Goal: Task Accomplishment & Management: Complete application form

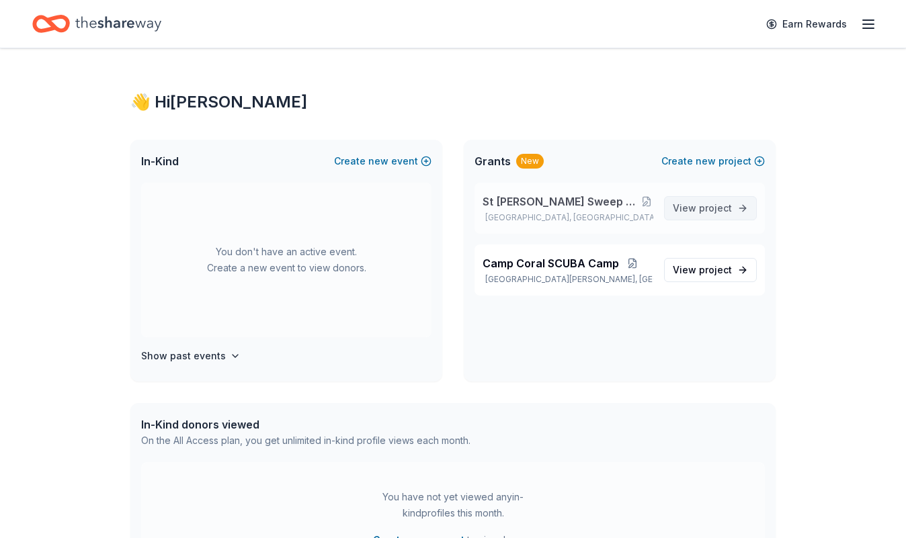
click at [696, 208] on span "View project" at bounding box center [702, 208] width 59 height 16
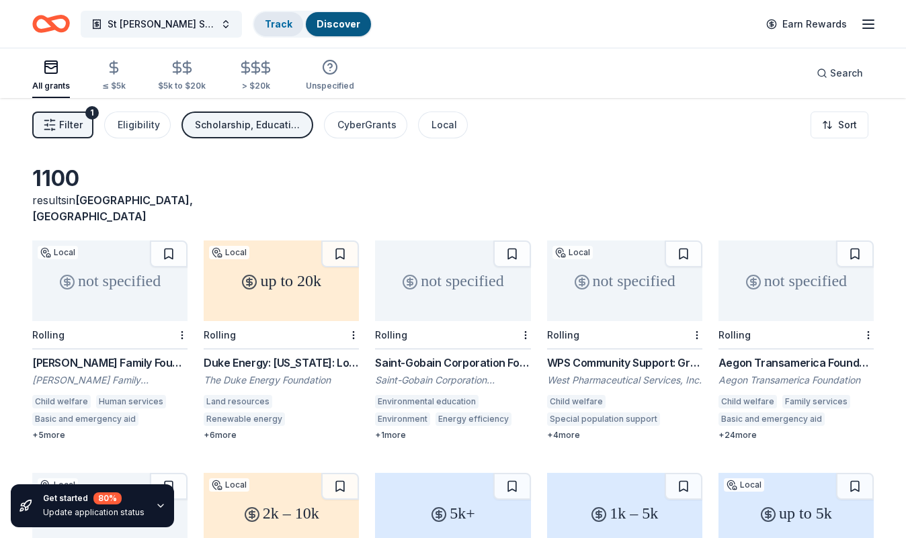
click at [277, 24] on link "Track" at bounding box center [279, 23] width 28 height 11
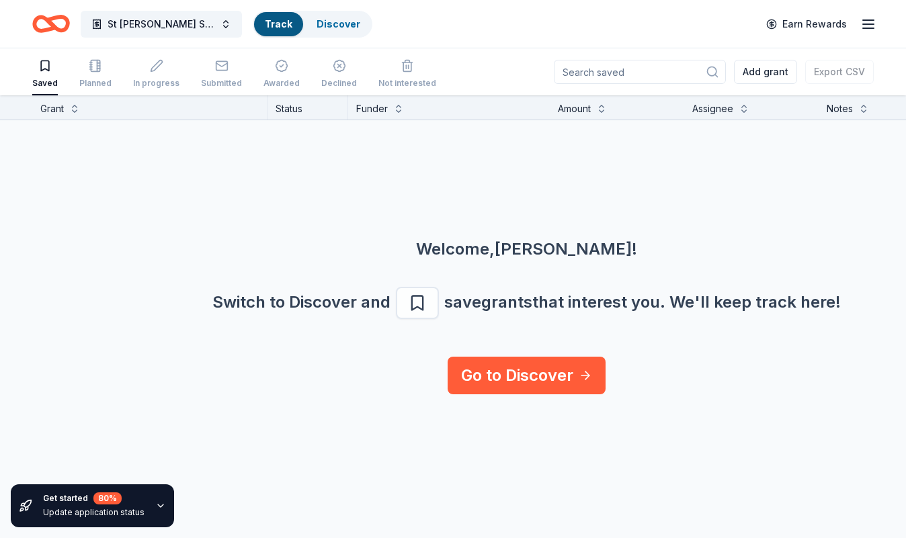
scroll to position [1, 0]
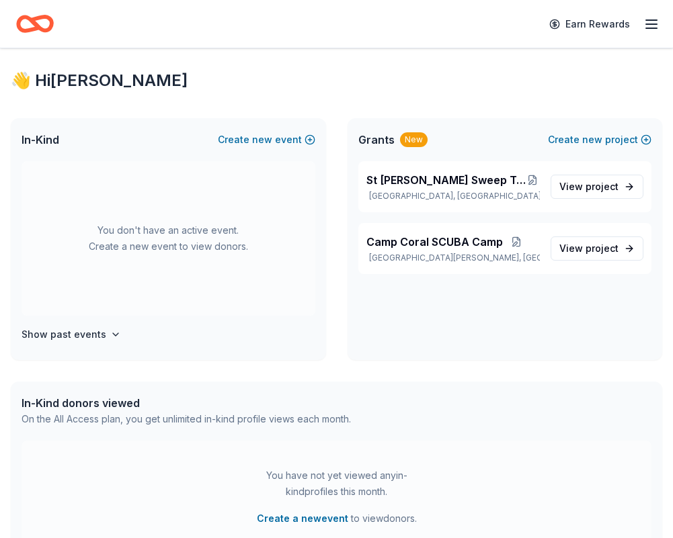
click at [612, 109] on div "👋 Hi [PERSON_NAME] In-Kind Create new event You don't have an active event. Cre…" at bounding box center [336, 416] width 673 height 737
click at [292, 142] on button "Create new event" at bounding box center [266, 140] width 97 height 16
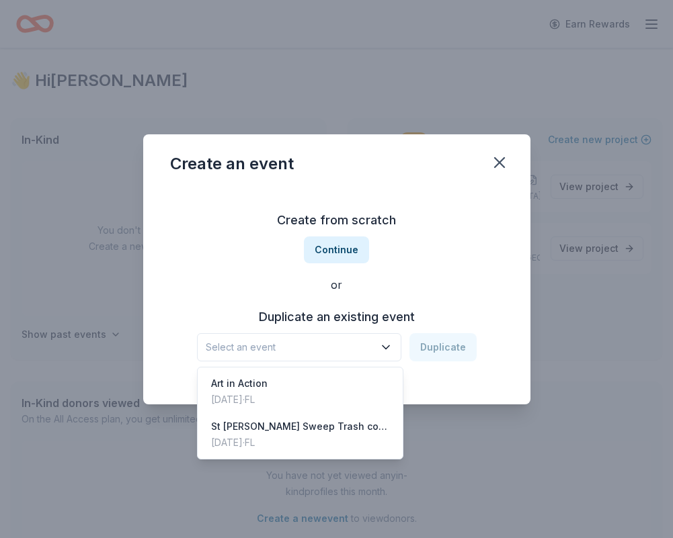
click at [378, 346] on button "Select an event" at bounding box center [299, 347] width 204 height 28
click at [495, 163] on div "Create an event Create from scratch Continue or Duplicate an existing event Sel…" at bounding box center [336, 269] width 387 height 270
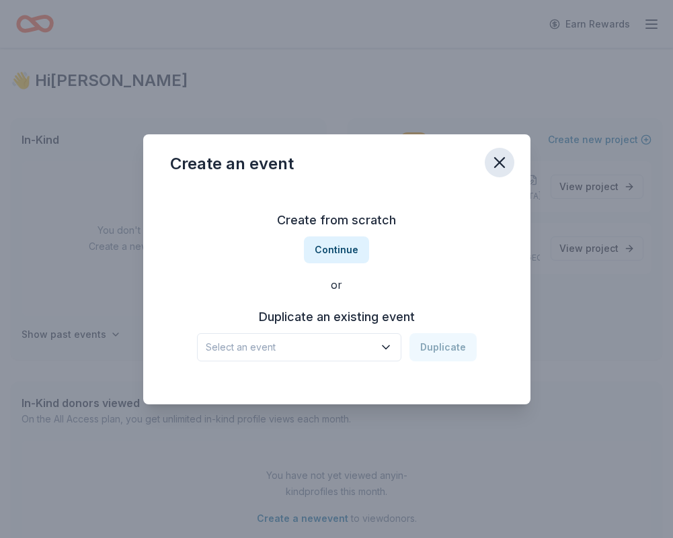
click at [501, 164] on icon "button" at bounding box center [499, 162] width 19 height 19
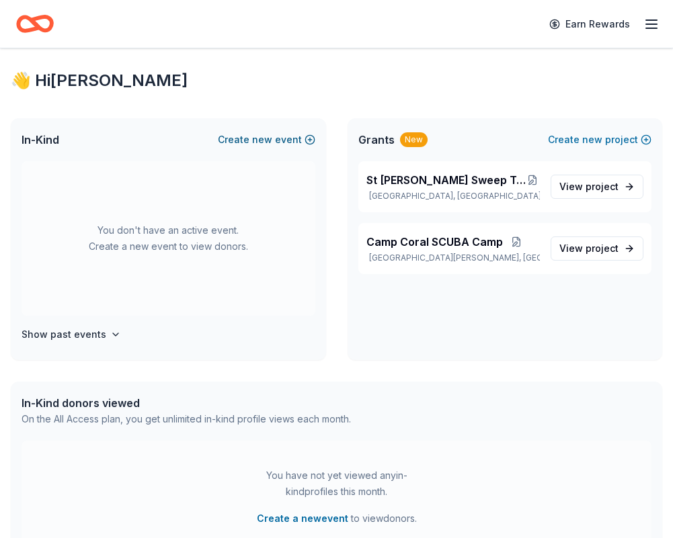
click at [300, 143] on button "Create new event" at bounding box center [266, 140] width 97 height 16
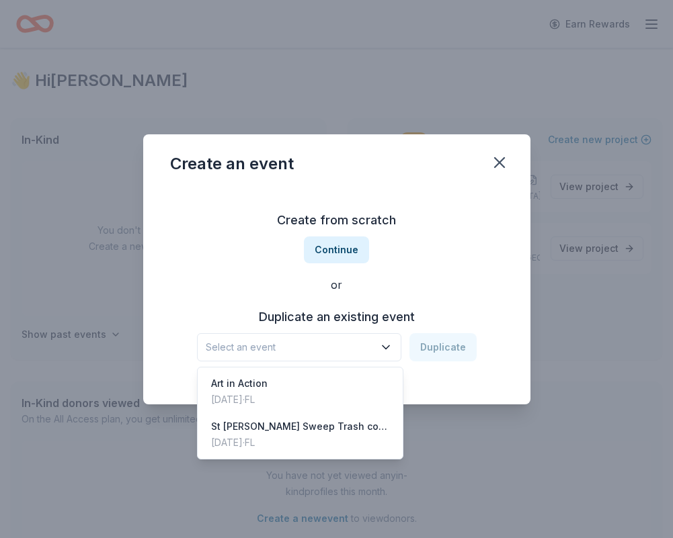
click at [382, 342] on icon "button" at bounding box center [385, 347] width 13 height 13
click at [347, 378] on div "Art in Action [DATE] · [GEOGRAPHIC_DATA]" at bounding box center [300, 391] width 200 height 43
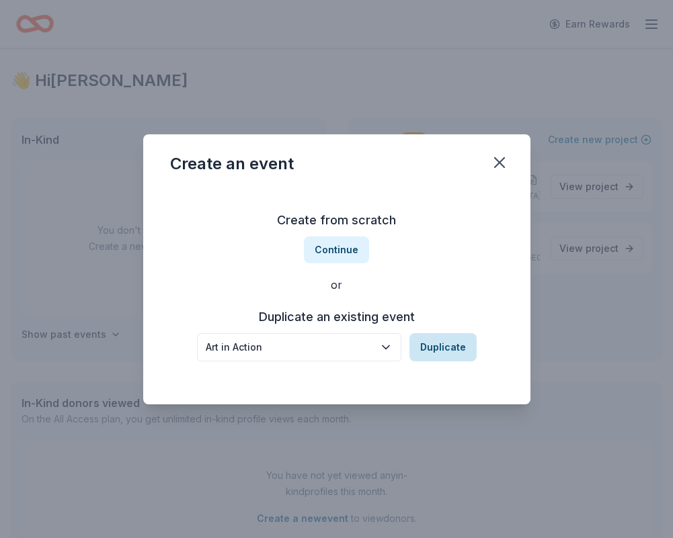
click at [459, 344] on button "Duplicate" at bounding box center [442, 347] width 67 height 28
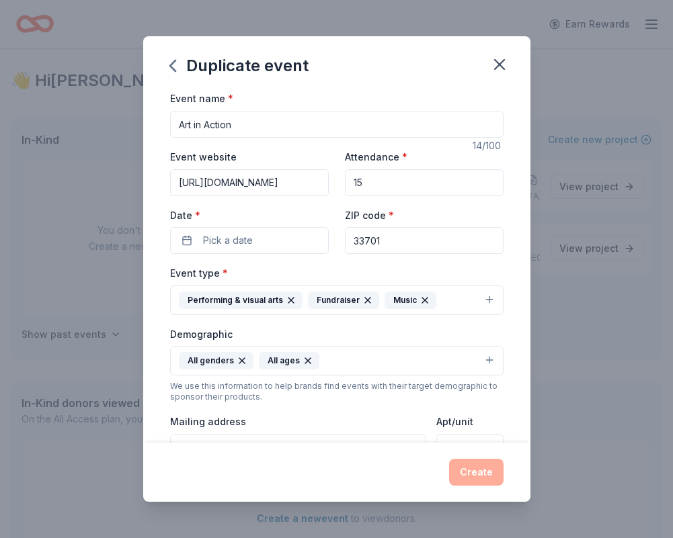
click at [311, 186] on input "[URL][DOMAIN_NAME]" at bounding box center [249, 182] width 159 height 27
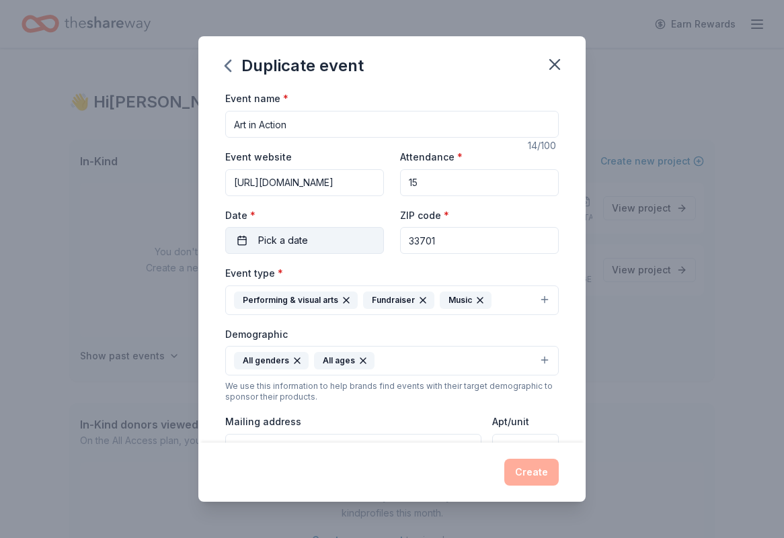
click at [345, 239] on button "Pick a date" at bounding box center [304, 240] width 159 height 27
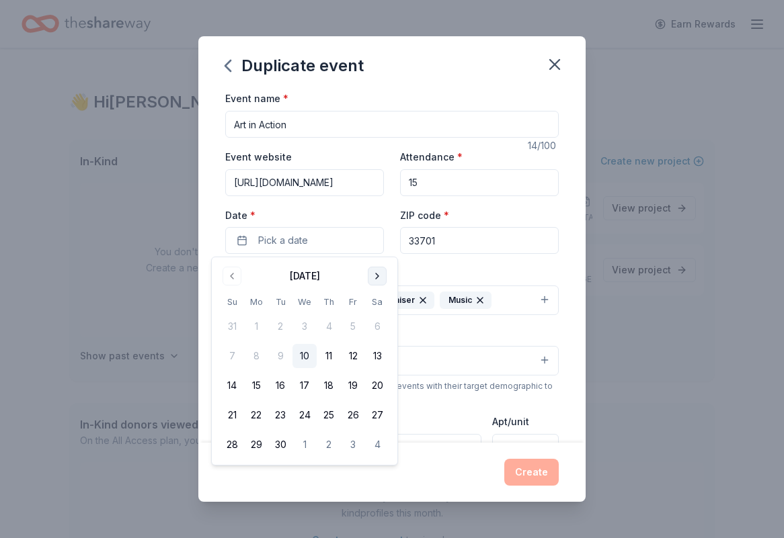
click at [378, 279] on button "Go to next month" at bounding box center [377, 276] width 19 height 19
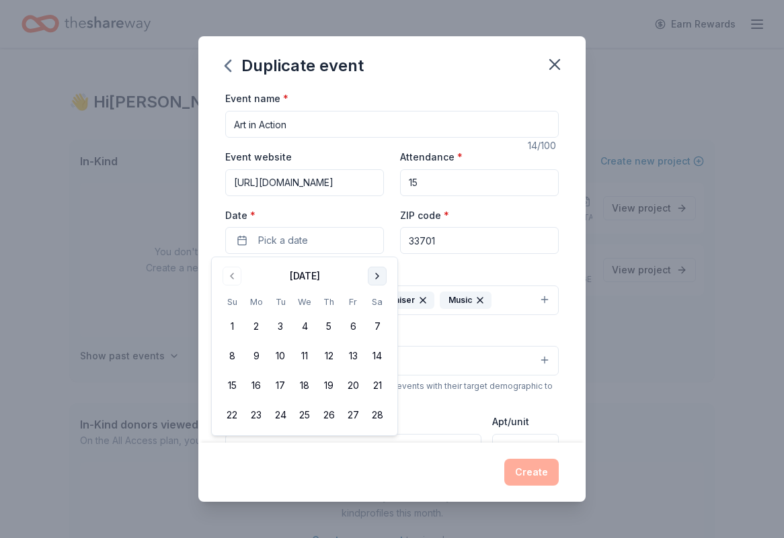
click at [378, 279] on button "Go to next month" at bounding box center [377, 276] width 19 height 19
click at [234, 271] on button "Go to previous month" at bounding box center [231, 276] width 19 height 19
click at [664, 75] on div "Duplicate event Event name * Art in Action 14 /100 Event website [URL][DOMAIN_N…" at bounding box center [392, 269] width 784 height 538
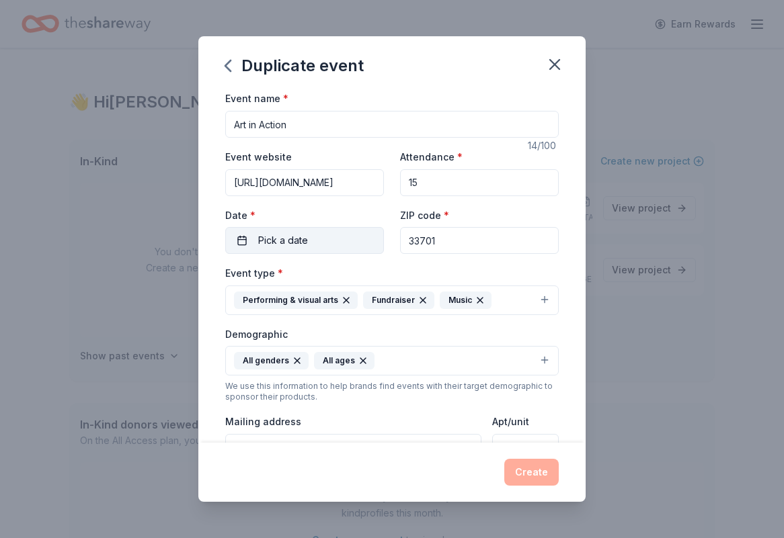
click at [339, 250] on button "Pick a date" at bounding box center [304, 240] width 159 height 27
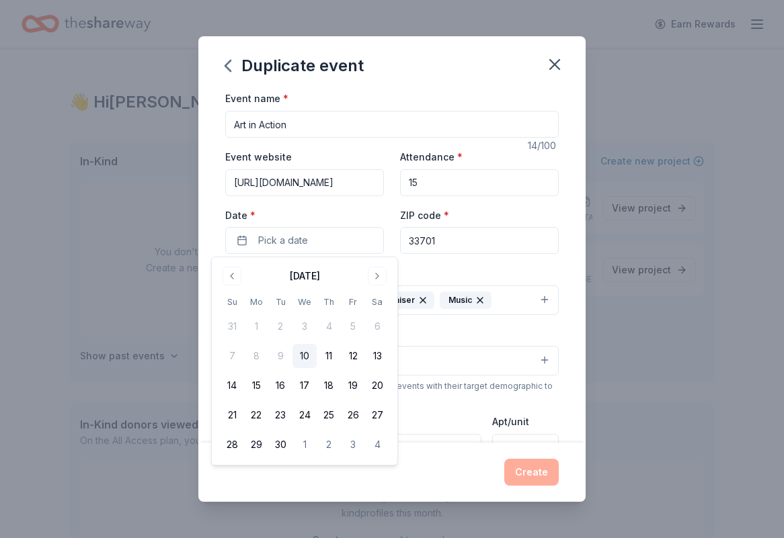
click at [387, 278] on div "[DATE]" at bounding box center [304, 275] width 169 height 19
click at [378, 278] on button "Go to next month" at bounding box center [377, 276] width 19 height 19
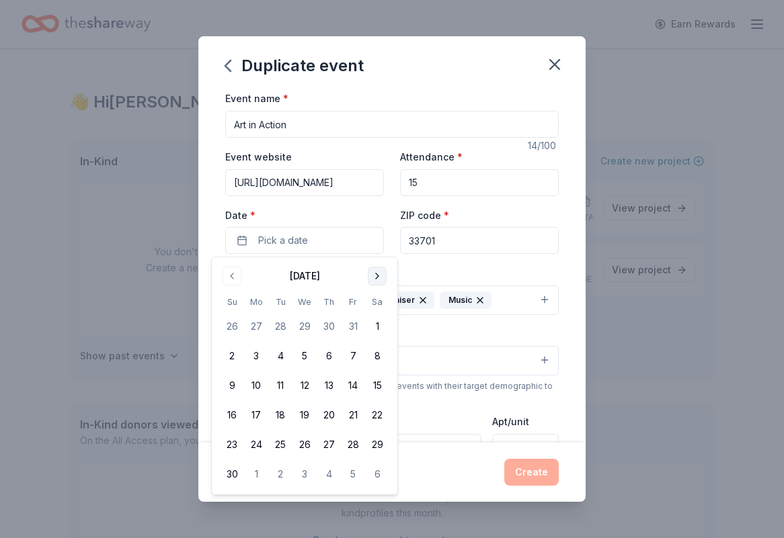
click at [378, 278] on button "Go to next month" at bounding box center [377, 276] width 19 height 19
click at [234, 274] on button "Go to previous month" at bounding box center [231, 276] width 19 height 19
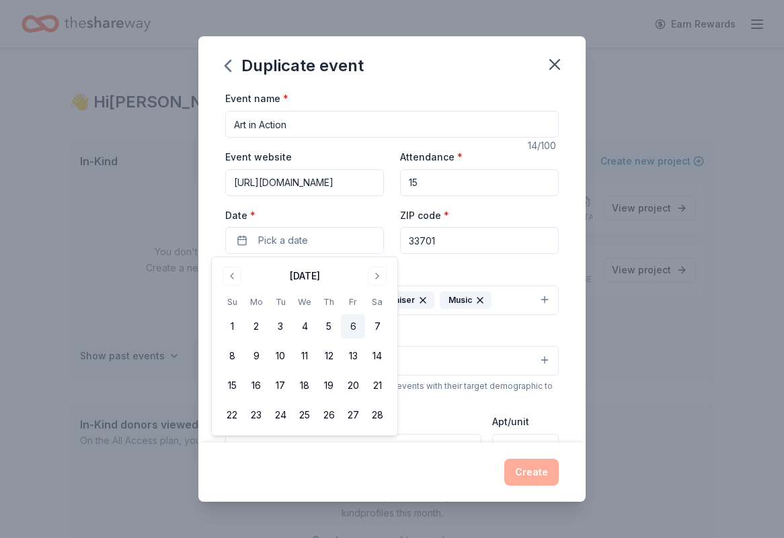
click at [360, 335] on button "6" at bounding box center [353, 327] width 24 height 24
click at [450, 343] on div "Demographic All genders All ages" at bounding box center [391, 351] width 333 height 50
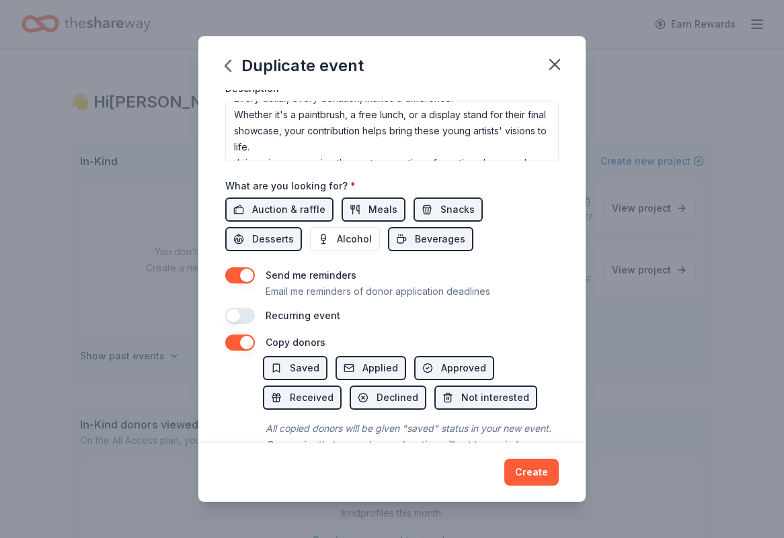
scroll to position [399, 0]
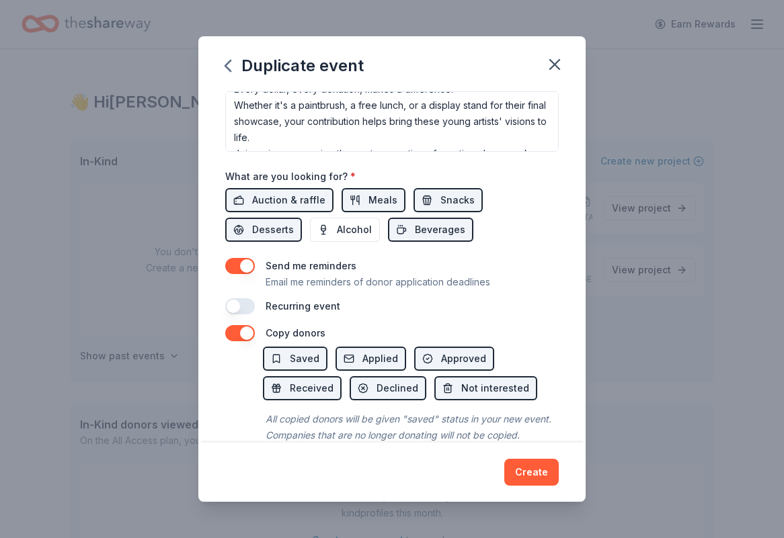
click at [246, 307] on button "button" at bounding box center [240, 306] width 30 height 16
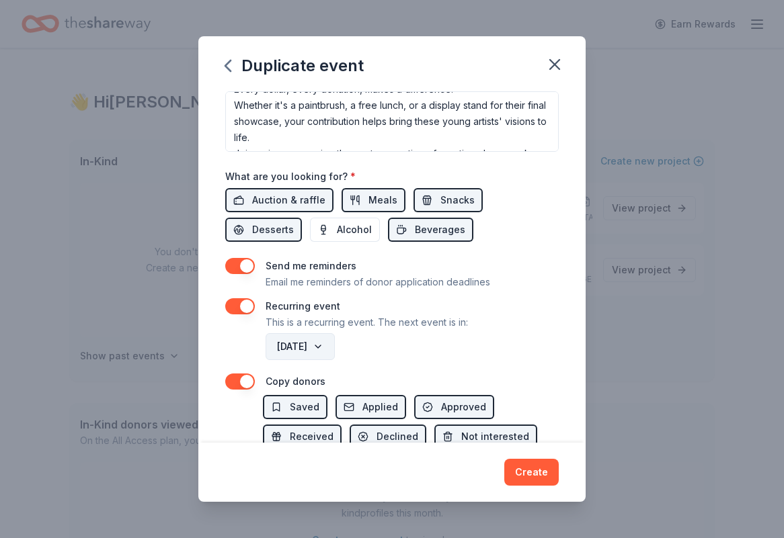
click at [335, 348] on button "[DATE]" at bounding box center [300, 346] width 69 height 27
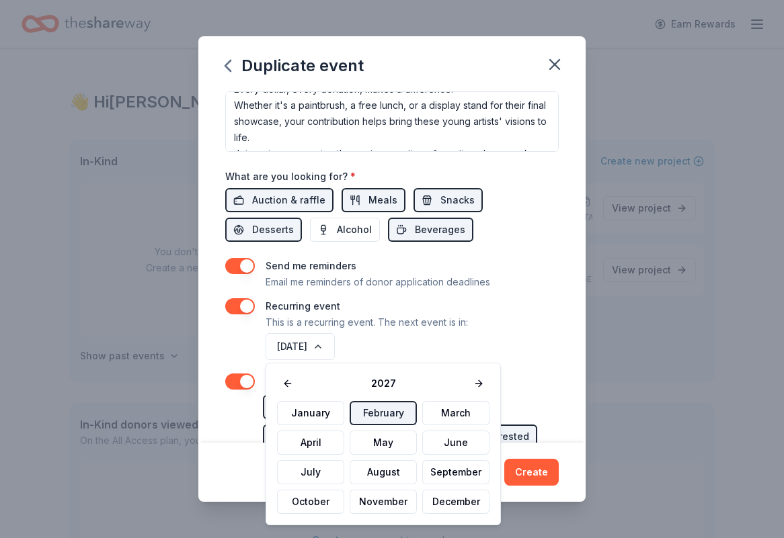
click at [387, 411] on button "February" at bounding box center [383, 413] width 67 height 24
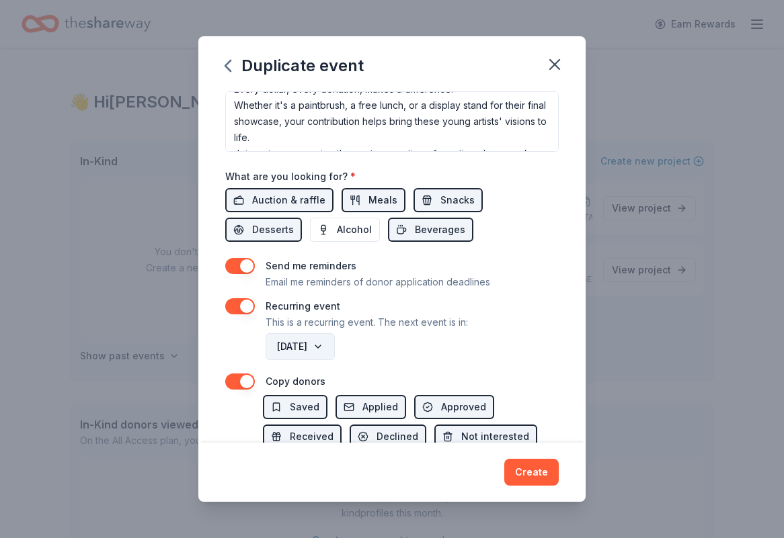
click at [335, 352] on button "[DATE]" at bounding box center [300, 346] width 69 height 27
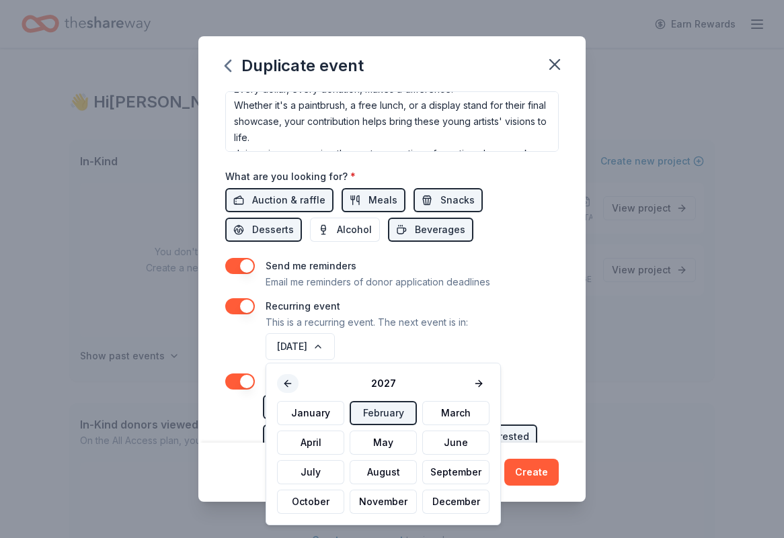
click at [288, 384] on button at bounding box center [288, 383] width 22 height 19
click at [436, 417] on button "March" at bounding box center [455, 413] width 67 height 24
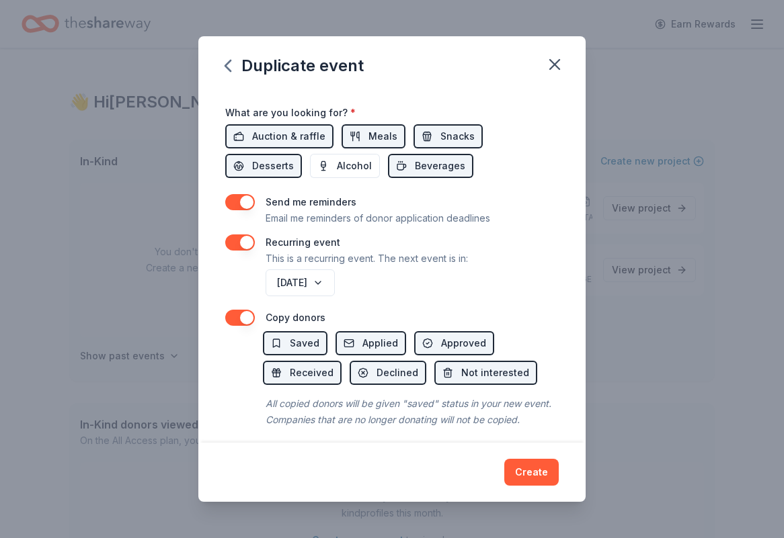
scroll to position [473, 0]
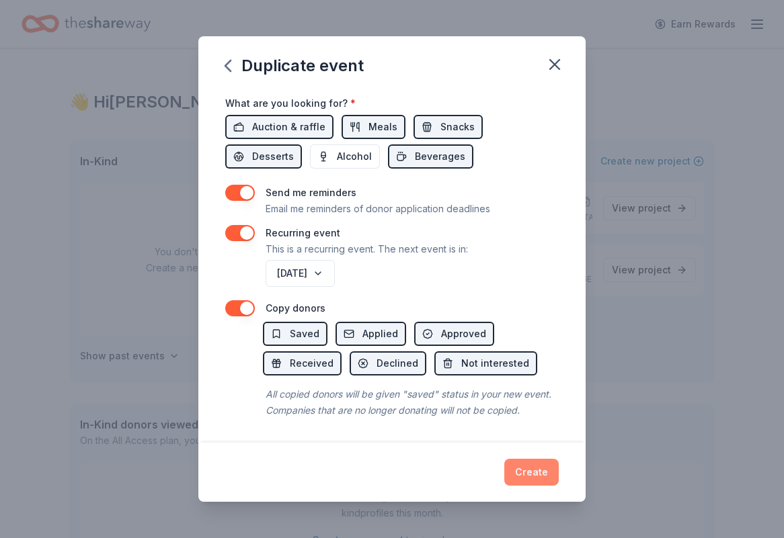
click at [540, 473] on button "Create" at bounding box center [531, 472] width 54 height 27
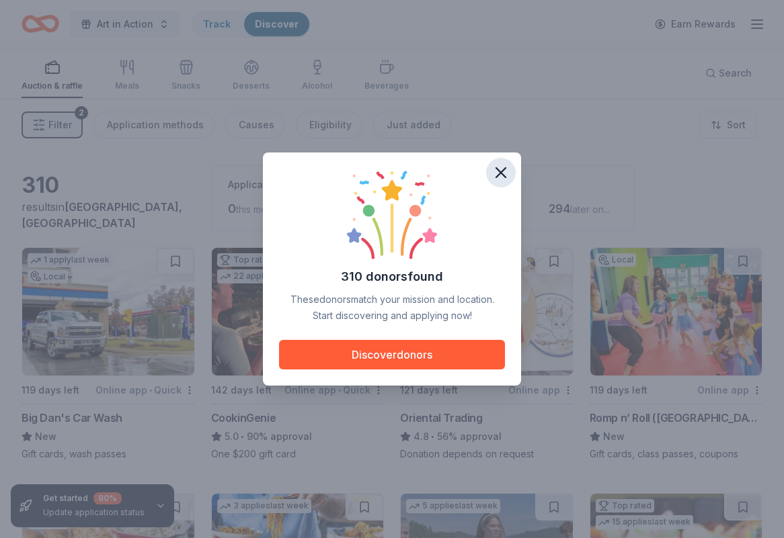
click at [501, 176] on icon "button" at bounding box center [500, 172] width 19 height 19
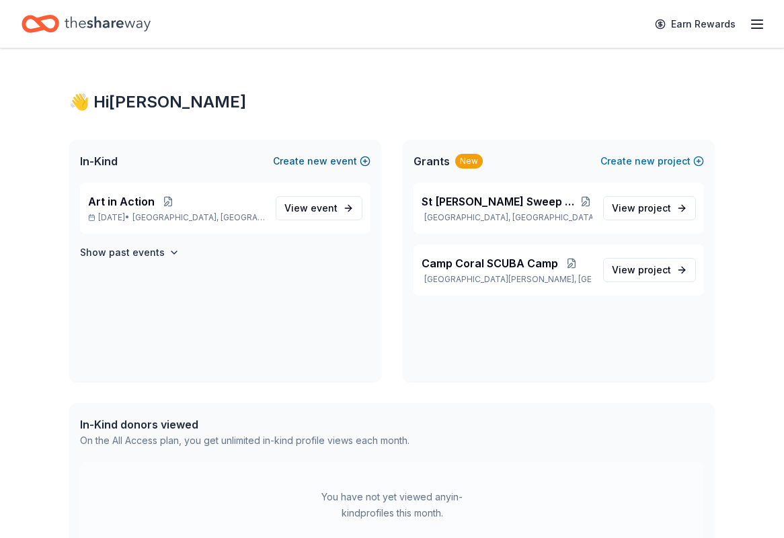
click at [350, 165] on button "Create new event" at bounding box center [321, 161] width 97 height 16
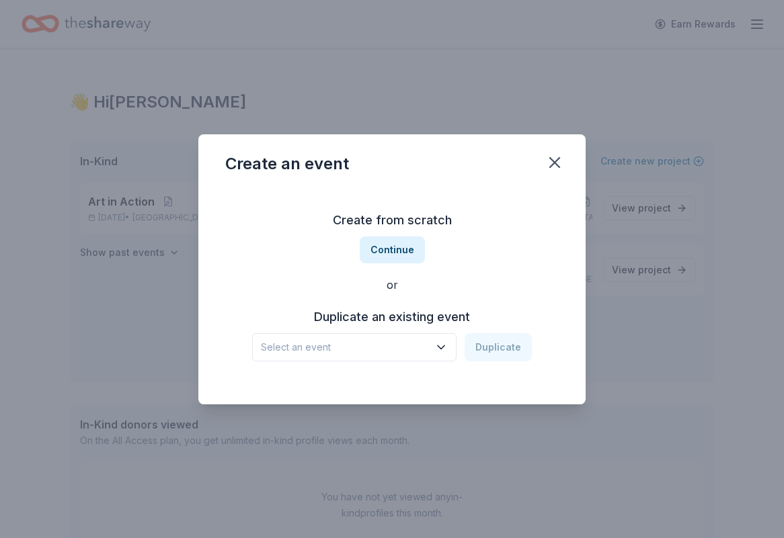
click at [445, 346] on icon "button" at bounding box center [440, 347] width 13 height 13
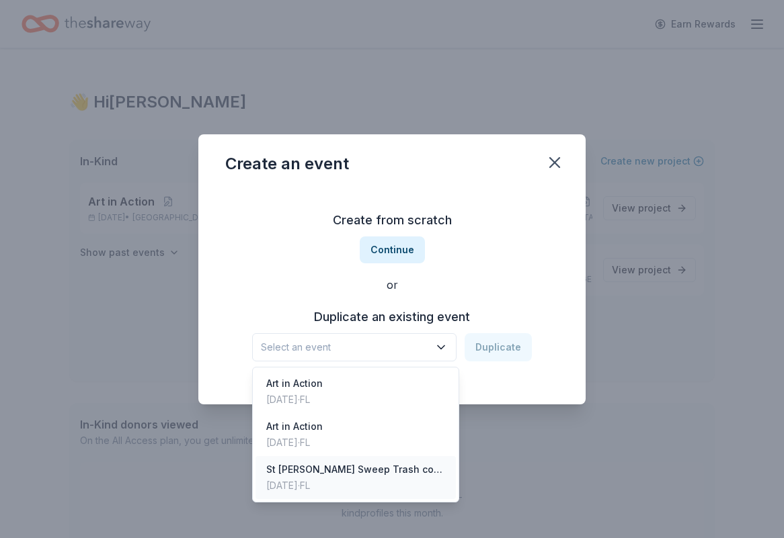
click at [368, 470] on div "St [PERSON_NAME] Sweep Trash collection tournament" at bounding box center [355, 470] width 179 height 16
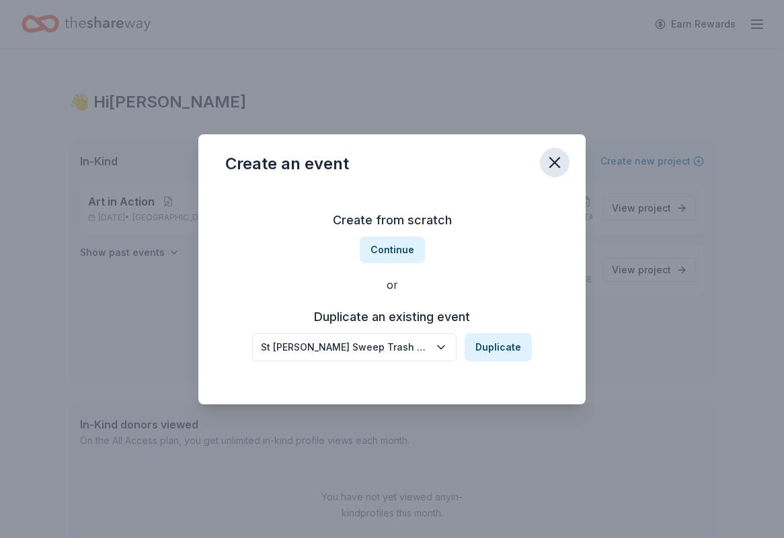
click at [557, 167] on icon "button" at bounding box center [554, 162] width 19 height 19
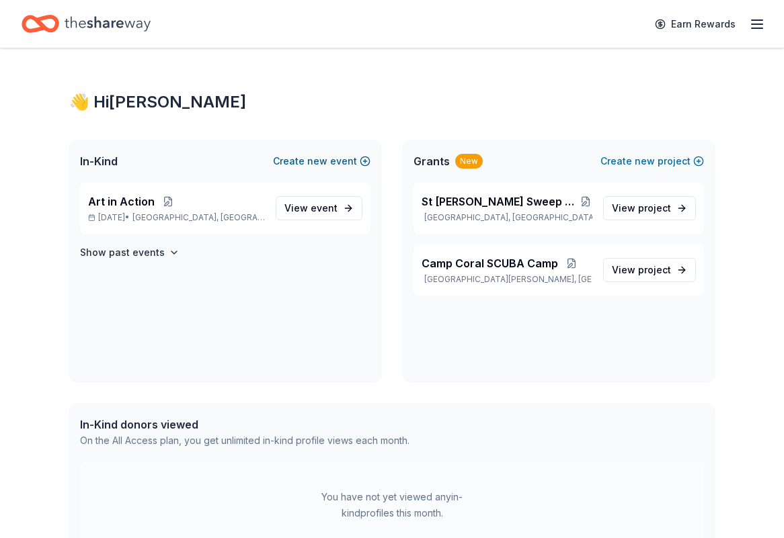
click at [350, 159] on button "Create new event" at bounding box center [321, 161] width 97 height 16
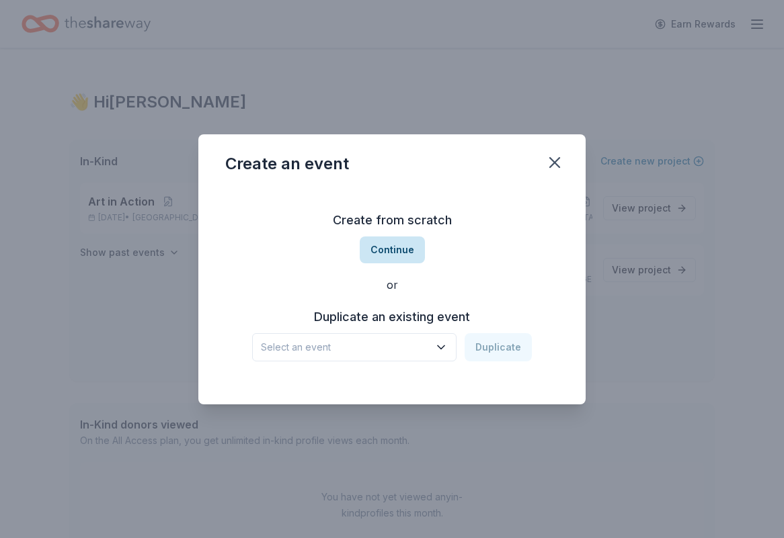
click at [397, 244] on button "Continue" at bounding box center [392, 250] width 65 height 27
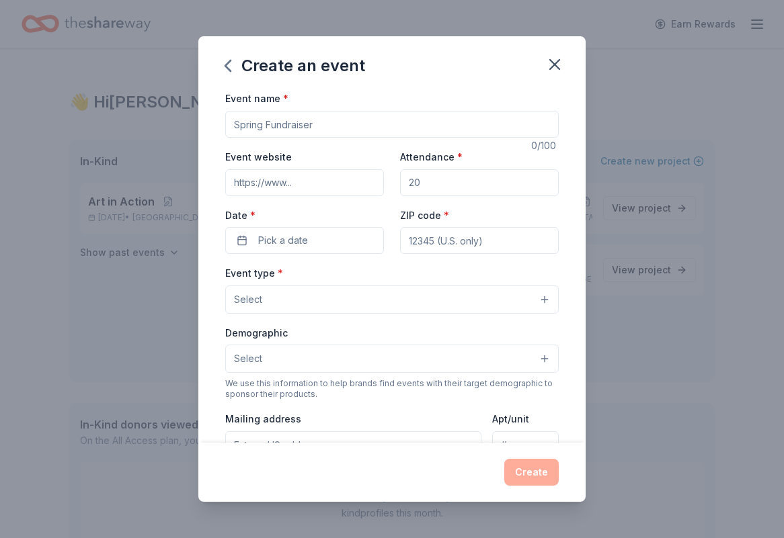
click at [309, 130] on input "Event name *" at bounding box center [391, 124] width 333 height 27
click at [299, 180] on input "Event website" at bounding box center [304, 182] width 159 height 27
drag, startPoint x: 374, startPoint y: 120, endPoint x: 227, endPoint y: 116, distance: 146.6
click at [227, 116] on input "Coral Restoration in [GEOGRAPHIC_DATA]" at bounding box center [391, 124] width 333 height 27
type input "Water Warrior Escapes All-Inclusive Bonaire"
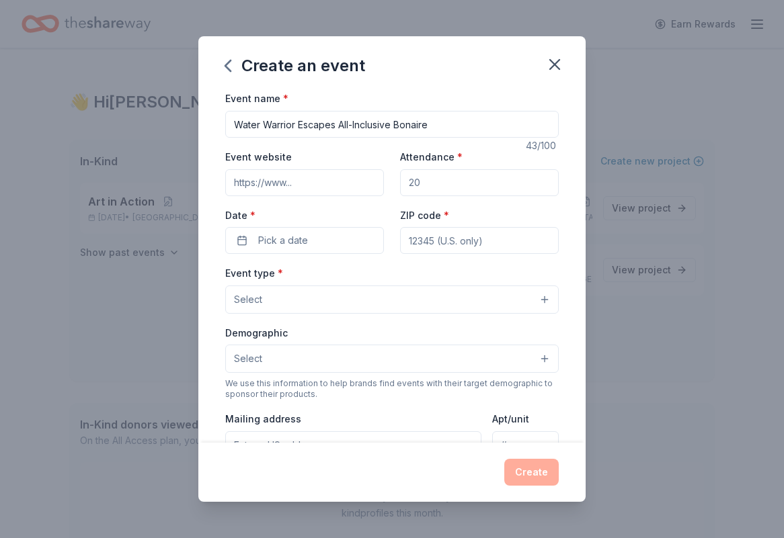
click at [270, 190] on input "Event website" at bounding box center [304, 182] width 159 height 27
paste input "[URL][DOMAIN_NAME]"
type input "[URL][DOMAIN_NAME]"
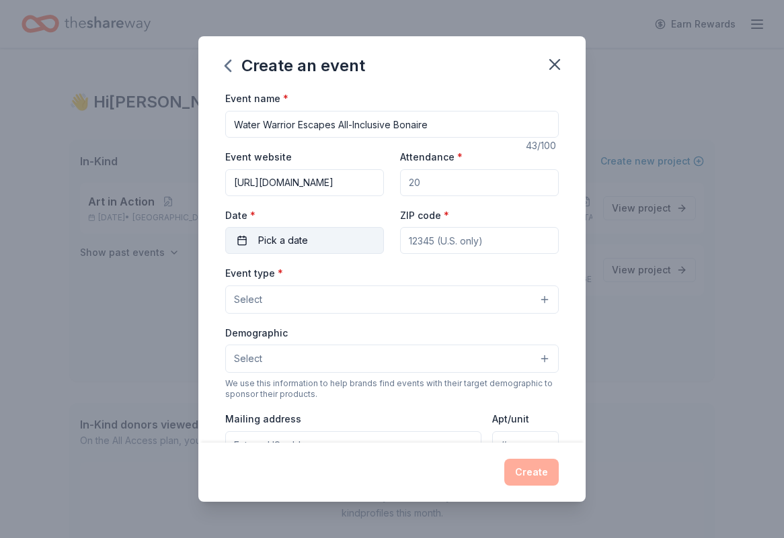
click at [348, 232] on button "Pick a date" at bounding box center [304, 240] width 159 height 27
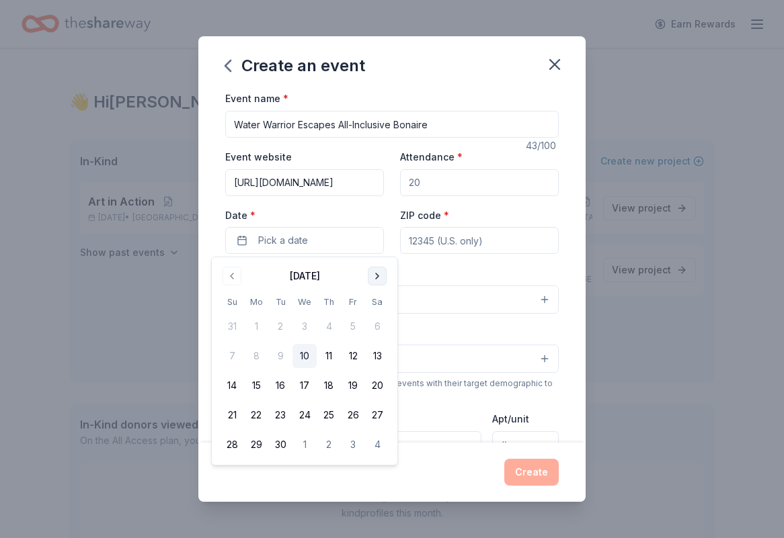
click at [374, 277] on button "Go to next month" at bounding box center [377, 276] width 19 height 19
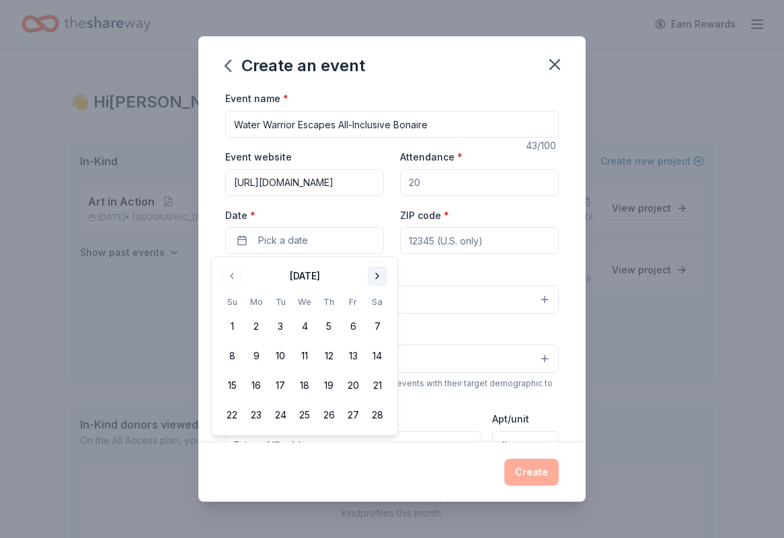
click at [374, 277] on button "Go to next month" at bounding box center [377, 276] width 19 height 19
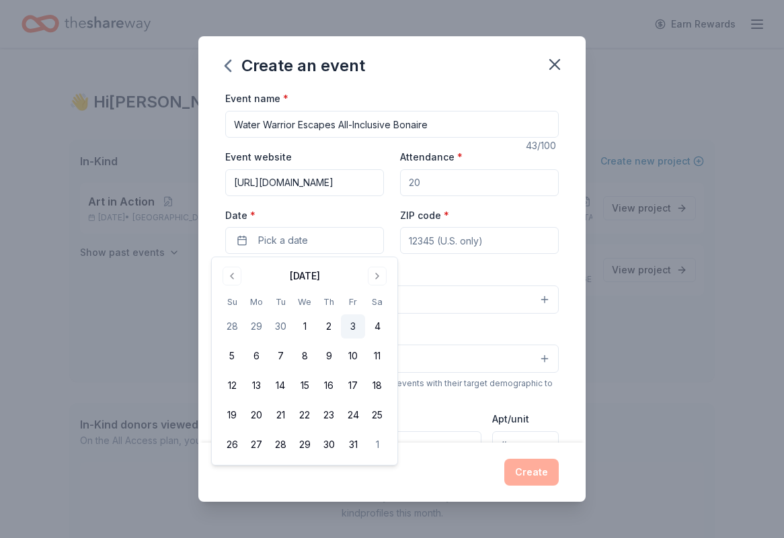
click at [350, 322] on button "3" at bounding box center [353, 327] width 24 height 24
click at [419, 272] on div "Event type * Select" at bounding box center [391, 289] width 333 height 49
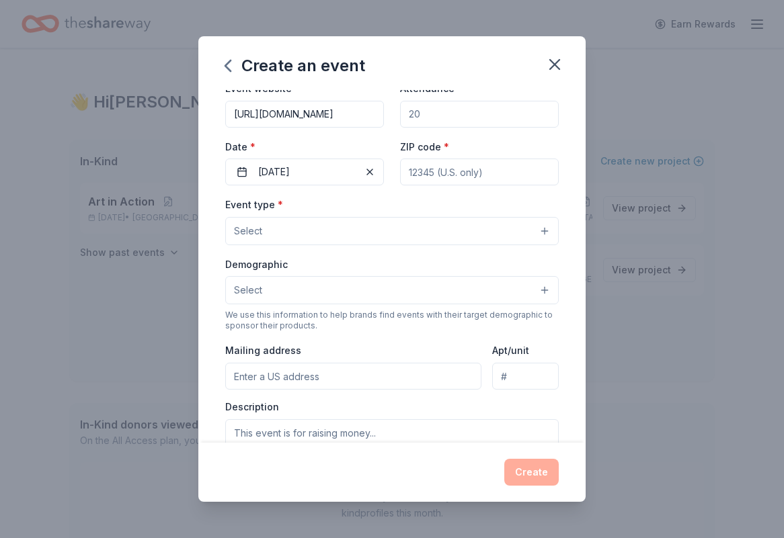
scroll to position [72, 0]
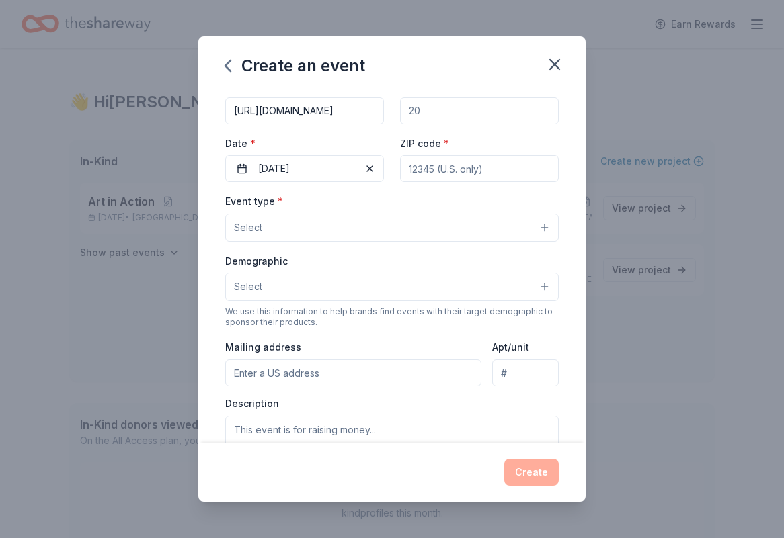
click at [537, 242] on div "Event type * Select Demographic Select We use this information to help brands f…" at bounding box center [391, 334] width 333 height 283
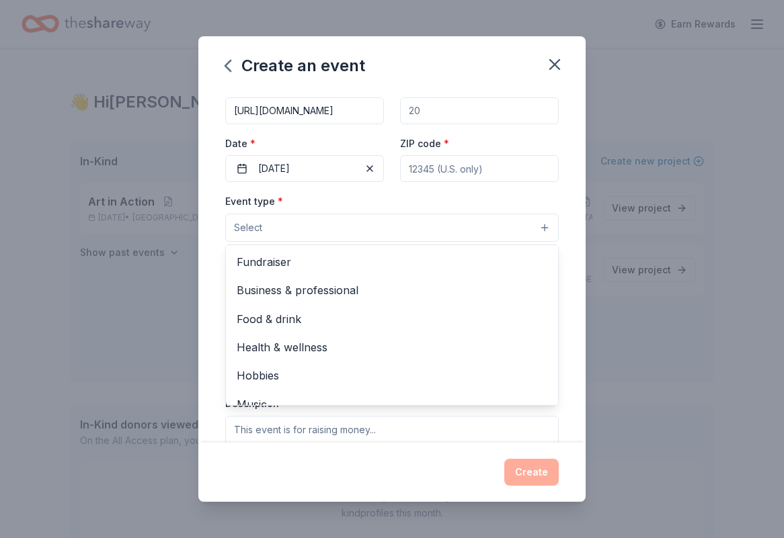
click at [544, 233] on button "Select" at bounding box center [391, 228] width 333 height 28
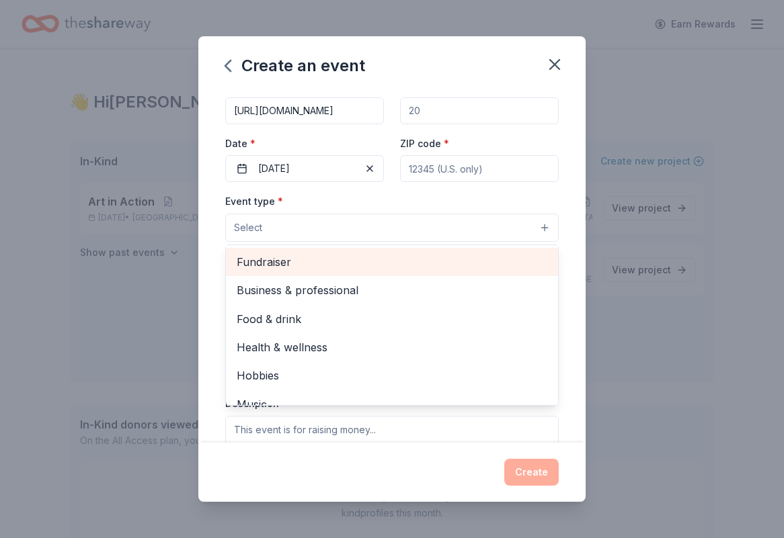
click at [371, 269] on span "Fundraiser" at bounding box center [392, 261] width 311 height 17
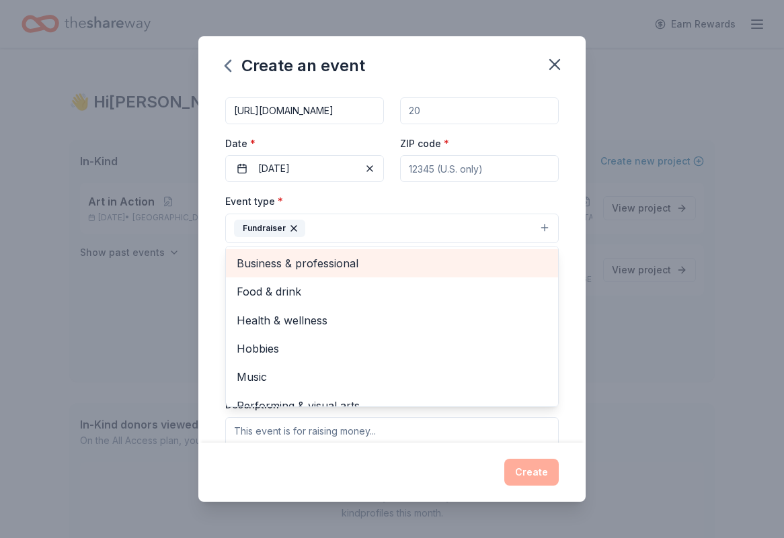
click at [339, 266] on span "Business & professional" at bounding box center [392, 263] width 311 height 17
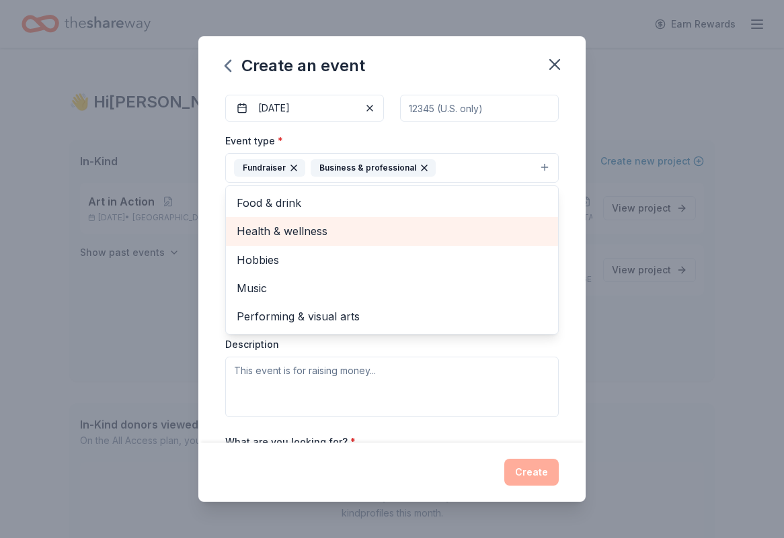
scroll to position [134, 0]
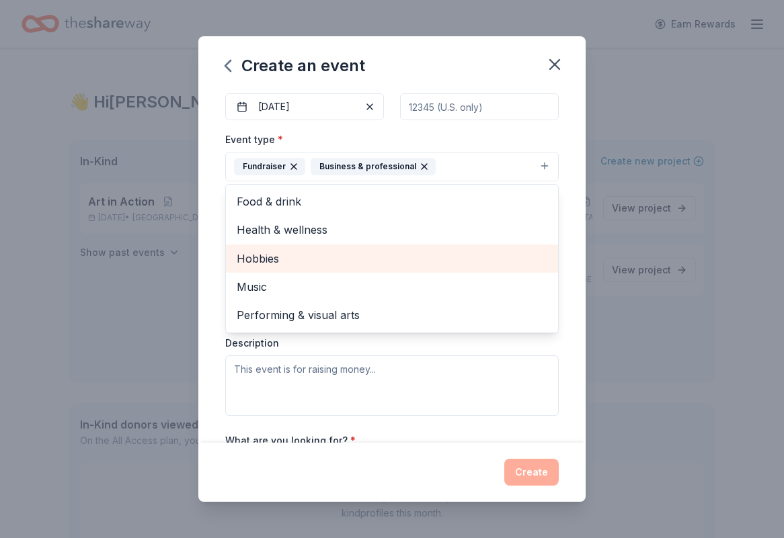
click at [330, 255] on span "Hobbies" at bounding box center [392, 258] width 311 height 17
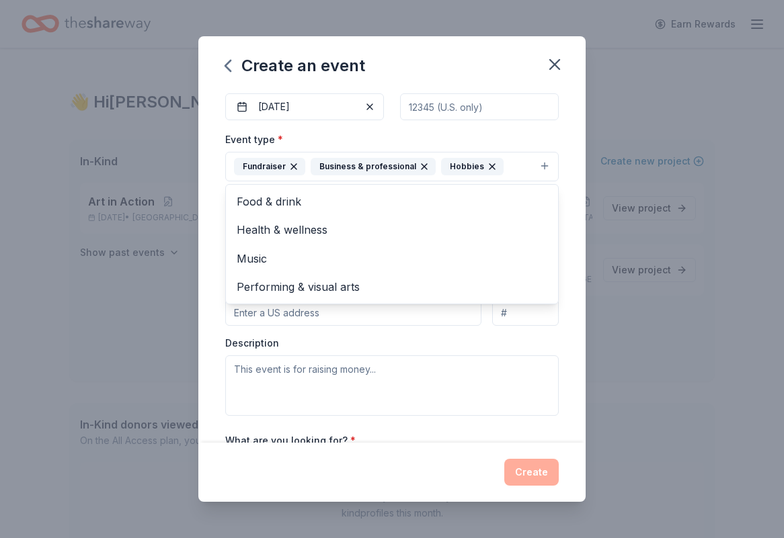
click at [344, 348] on div "Event type * Fundraiser Business & professional Hobbies Food & drink Health & w…" at bounding box center [391, 273] width 333 height 284
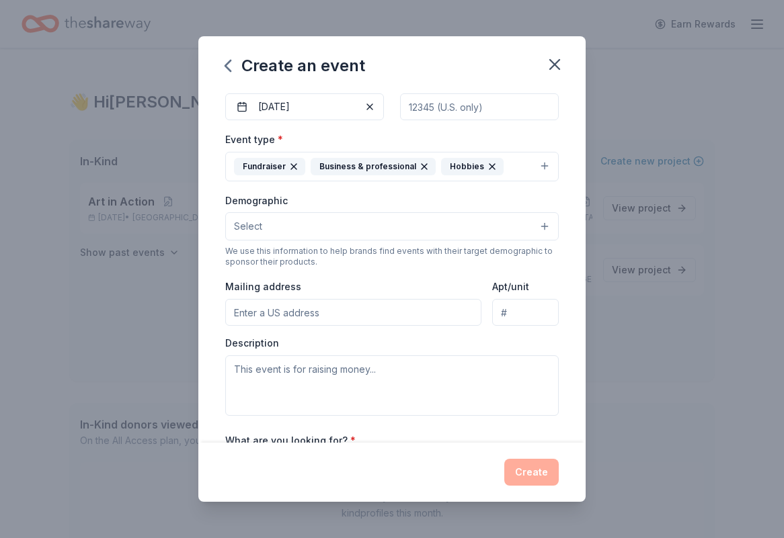
click at [540, 220] on button "Select" at bounding box center [391, 226] width 333 height 28
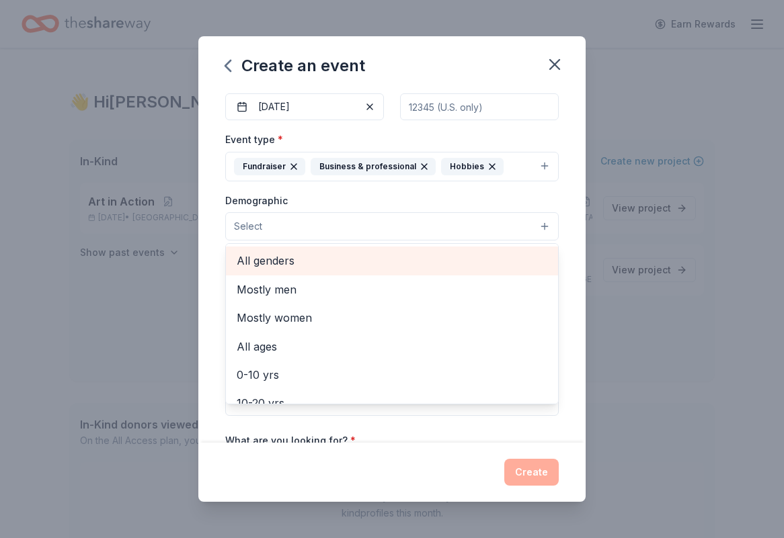
click at [305, 265] on span "All genders" at bounding box center [392, 260] width 311 height 17
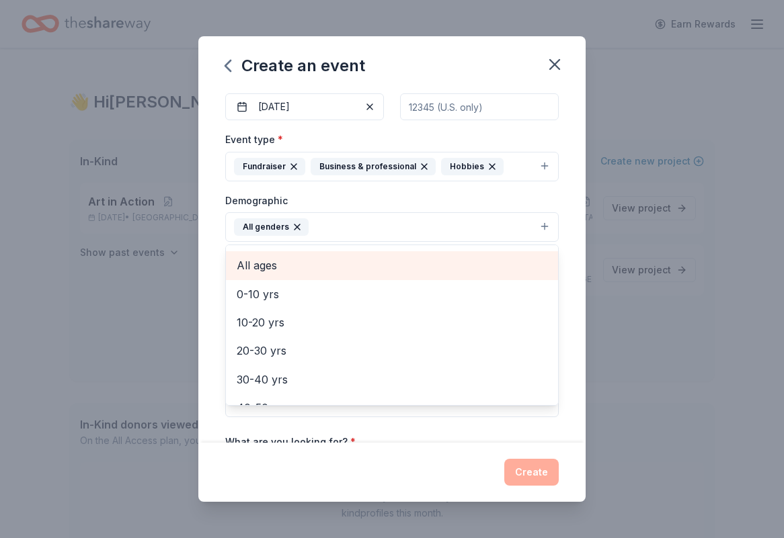
scroll to position [80, 0]
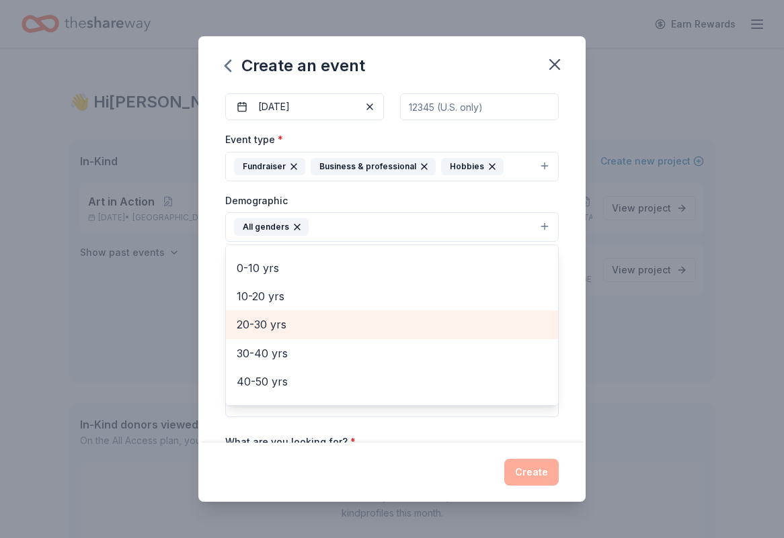
click at [379, 328] on span "20-30 yrs" at bounding box center [392, 324] width 311 height 17
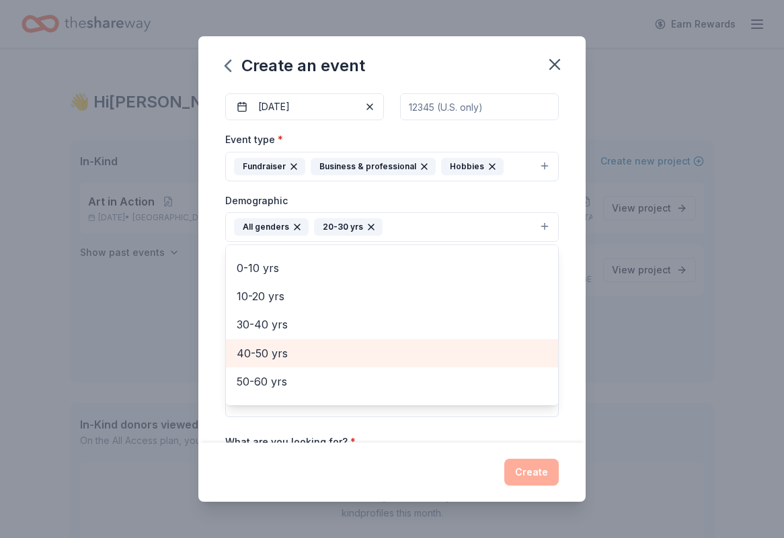
click at [348, 356] on span "40-50 yrs" at bounding box center [392, 353] width 311 height 17
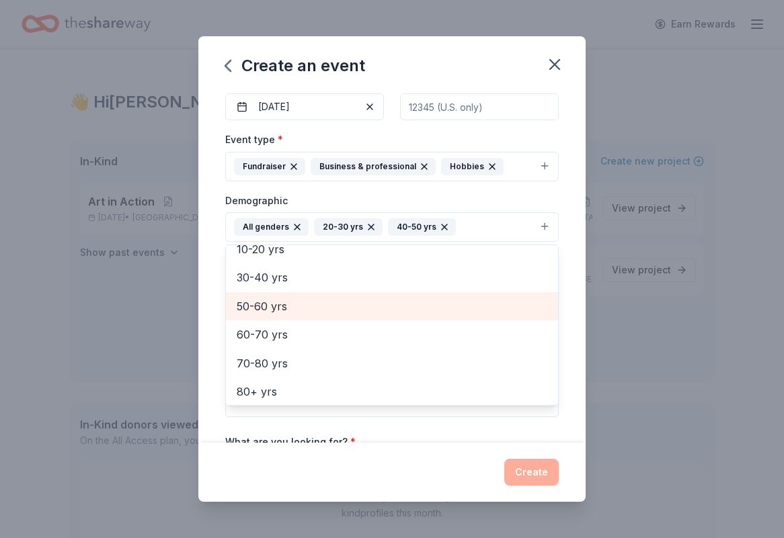
scroll to position [130, 0]
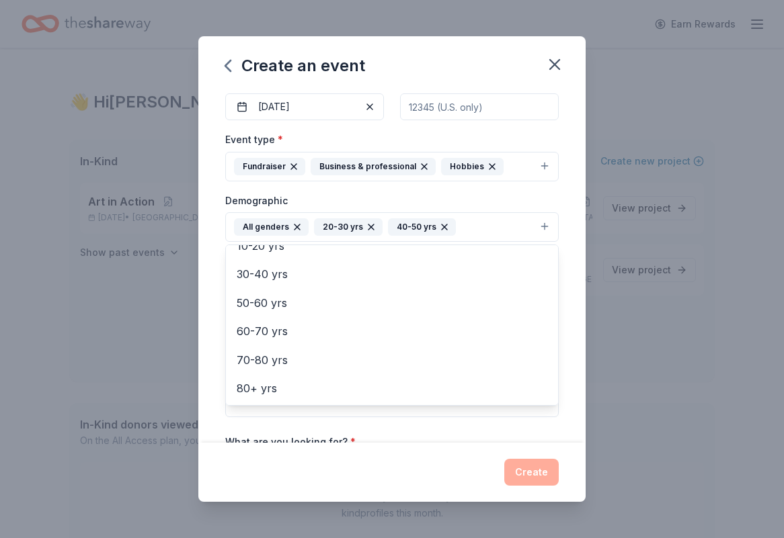
click at [368, 434] on div "Event name * Water Warrior Escapes All-Inclusive Bonaire 43 /100 Event website …" at bounding box center [391, 268] width 333 height 624
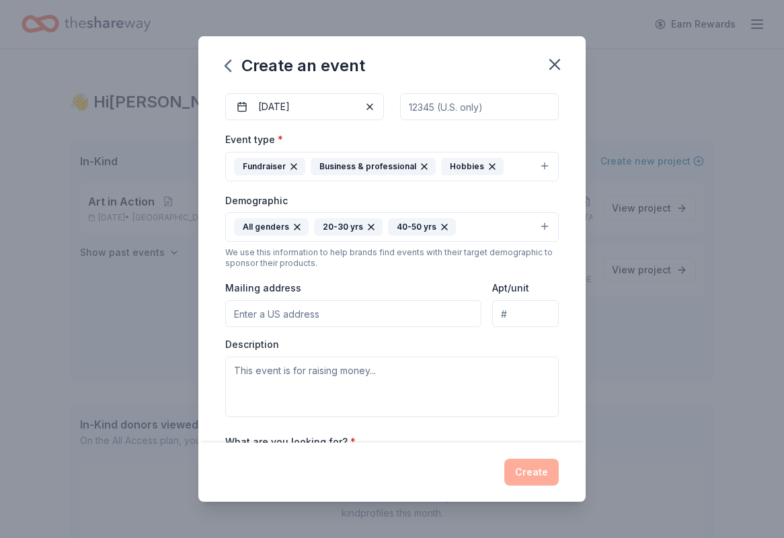
click at [392, 315] on input "Mailing address" at bounding box center [353, 313] width 256 height 27
click at [402, 276] on div "Event type * Fundraiser Business & professional Hobbies Demographic All genders…" at bounding box center [391, 274] width 333 height 286
click at [323, 319] on input "Mailing address" at bounding box center [353, 313] width 256 height 27
paste input "[STREET_ADDRESS]"
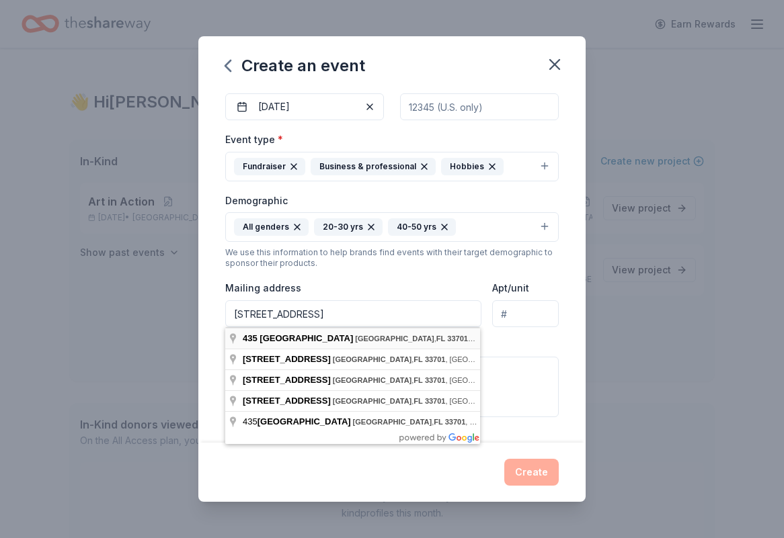
type input "[STREET_ADDRESS]"
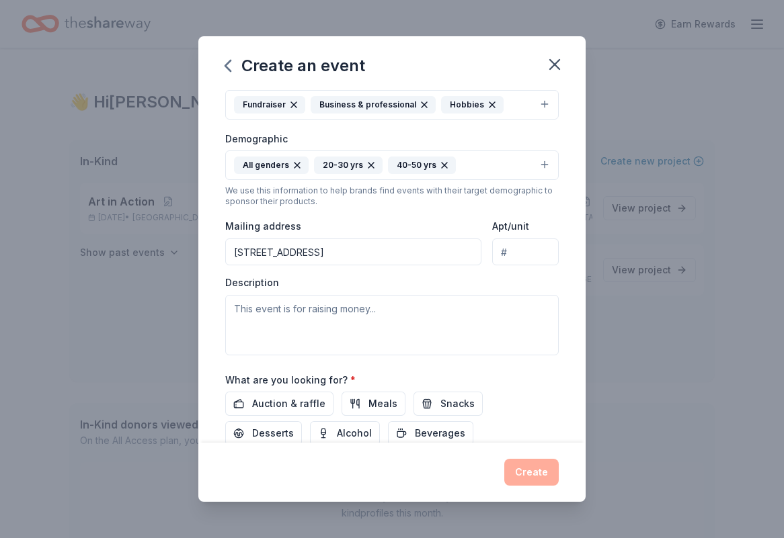
scroll to position [198, 0]
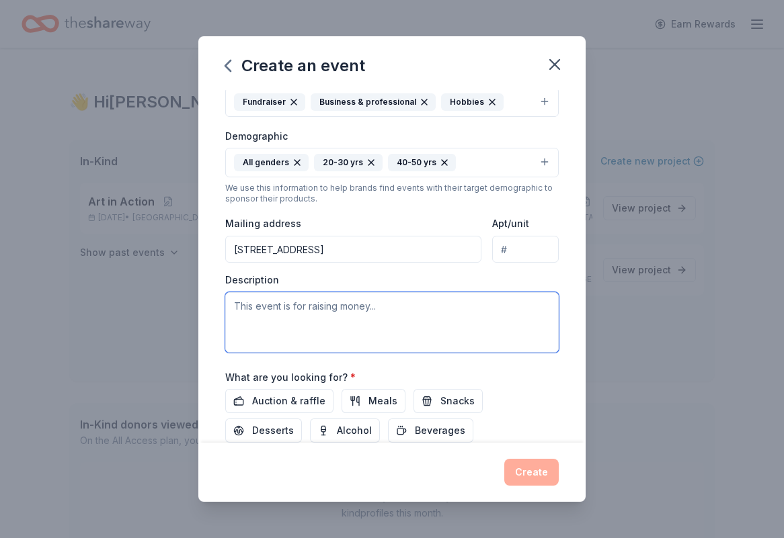
click at [364, 315] on textarea at bounding box center [391, 322] width 333 height 60
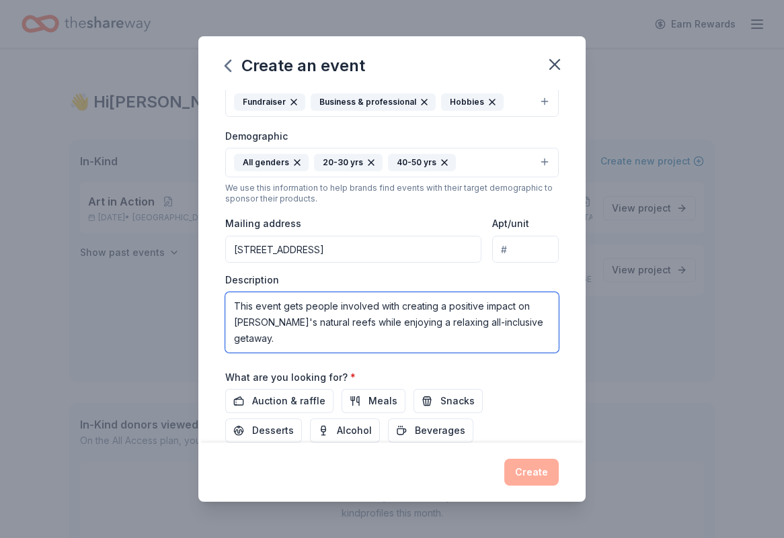
click at [551, 325] on textarea "This event gets people involved with creating a positive impact on [PERSON_NAME…" at bounding box center [391, 322] width 333 height 60
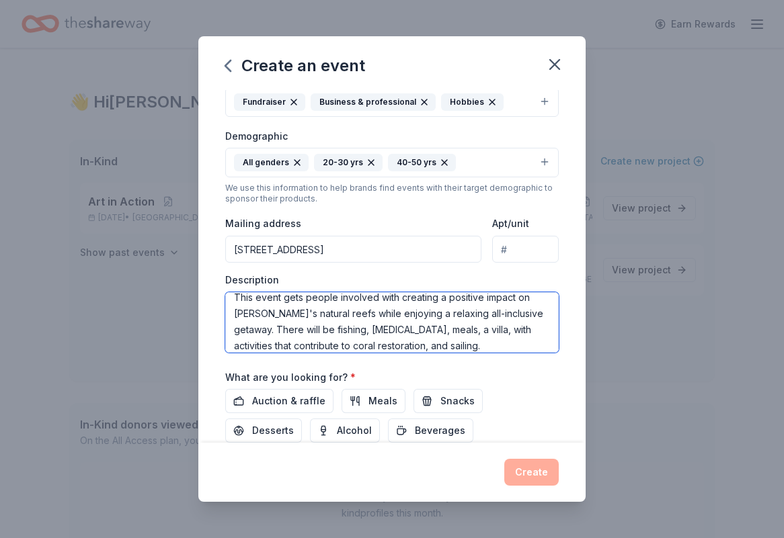
type textarea "This event gets people involved with creating a positive impact on [PERSON_NAME…"
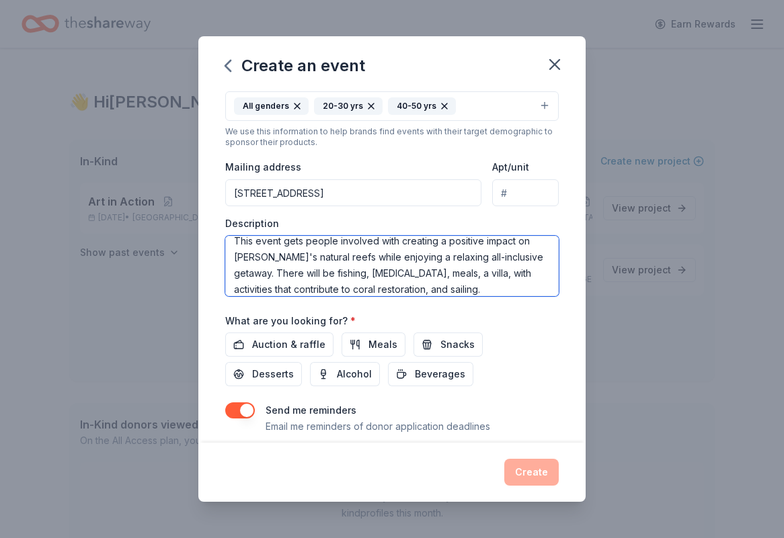
scroll to position [283, 0]
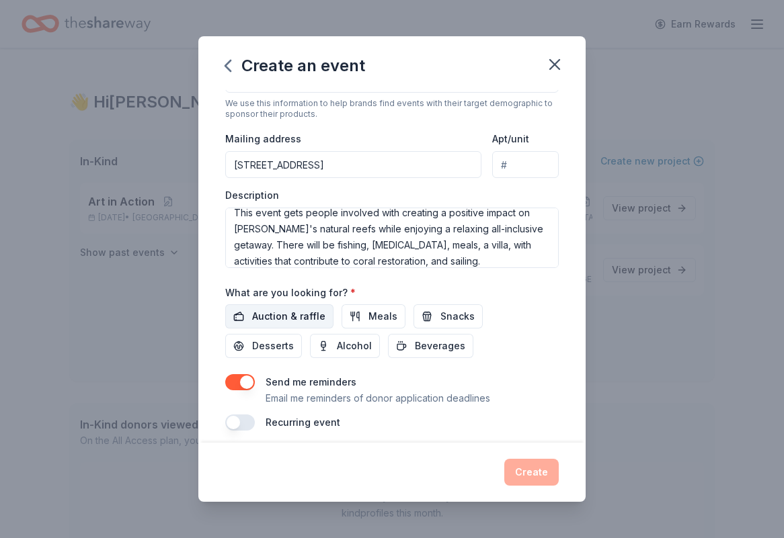
click at [307, 323] on span "Auction & raffle" at bounding box center [288, 317] width 73 height 16
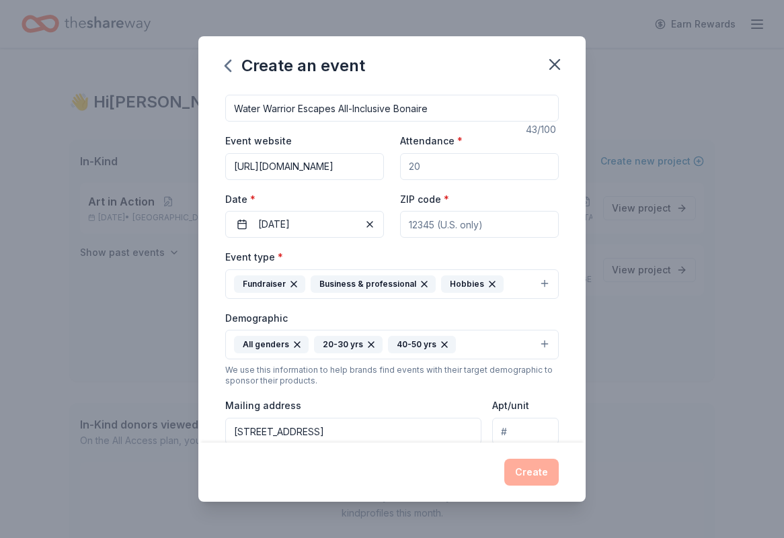
scroll to position [7, 0]
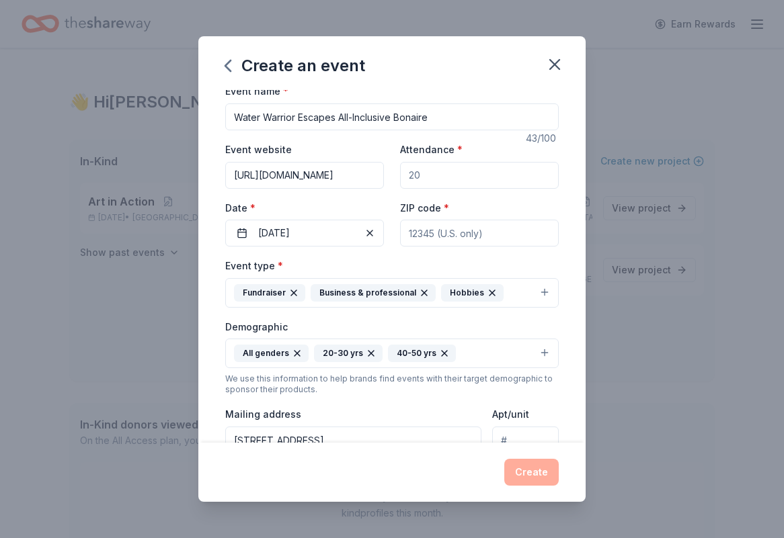
click at [483, 241] on input "ZIP code *" at bounding box center [479, 233] width 159 height 27
type input "33712"
type input "303"
click at [471, 187] on input "Attendance *" at bounding box center [479, 175] width 159 height 27
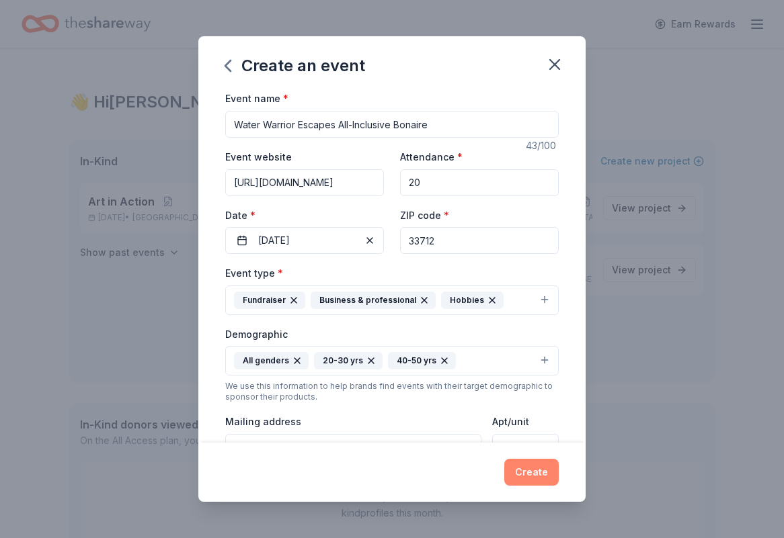
type input "20"
click at [535, 467] on button "Create" at bounding box center [531, 472] width 54 height 27
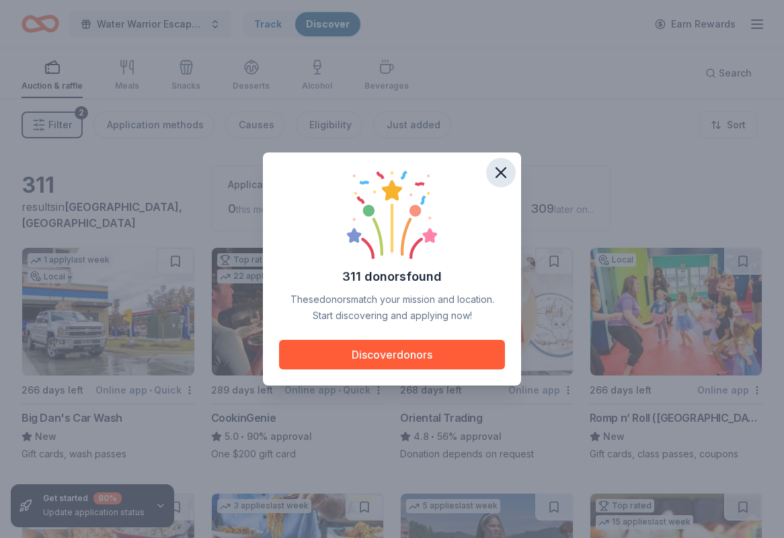
click at [497, 176] on icon "button" at bounding box center [500, 172] width 9 height 9
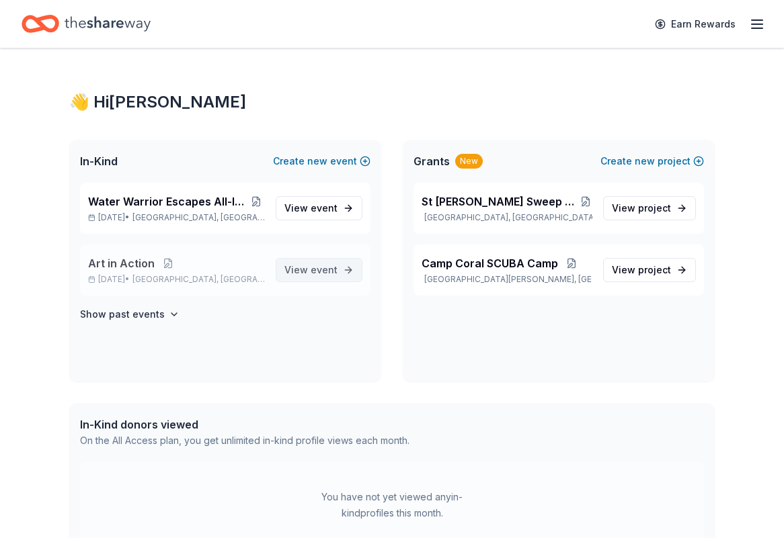
click at [339, 268] on link "View event" at bounding box center [319, 270] width 87 height 24
click at [146, 259] on span "Art in Action" at bounding box center [121, 263] width 67 height 16
click at [169, 260] on button at bounding box center [168, 263] width 27 height 11
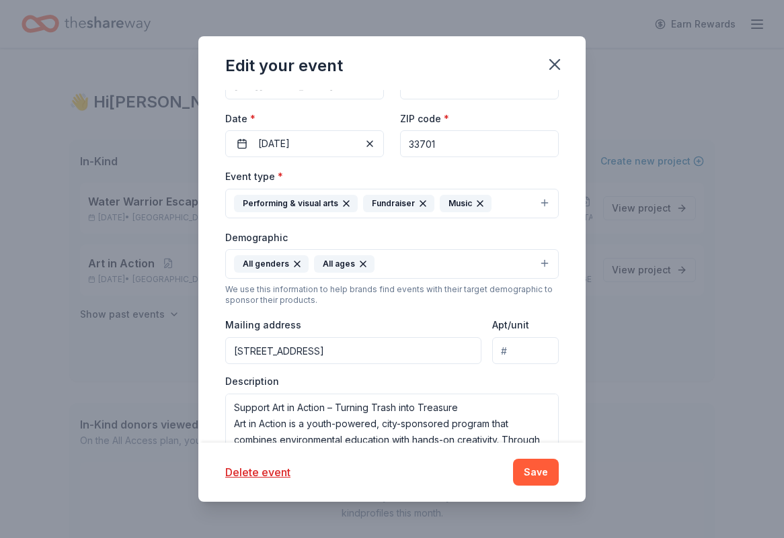
scroll to position [175, 0]
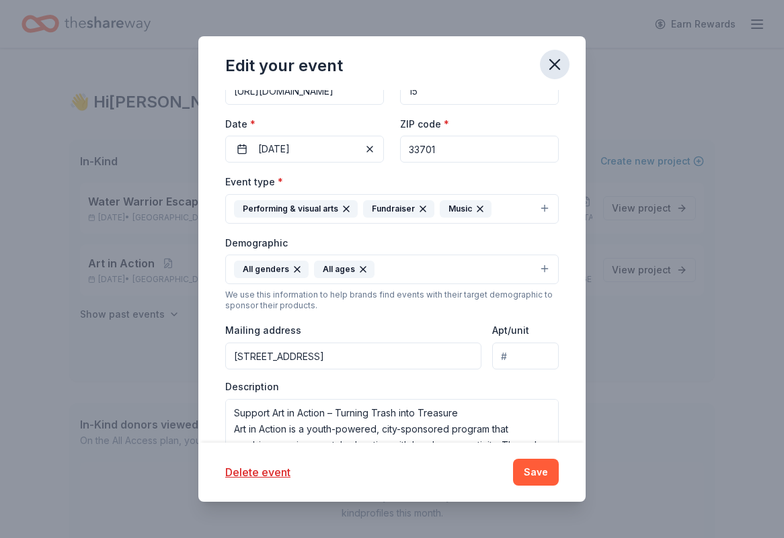
click at [559, 65] on icon "button" at bounding box center [554, 64] width 19 height 19
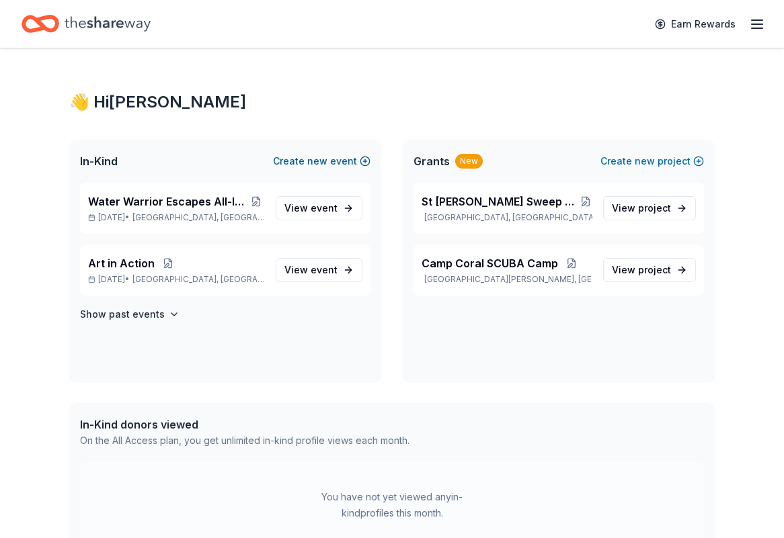
click at [340, 165] on button "Create new event" at bounding box center [321, 161] width 97 height 16
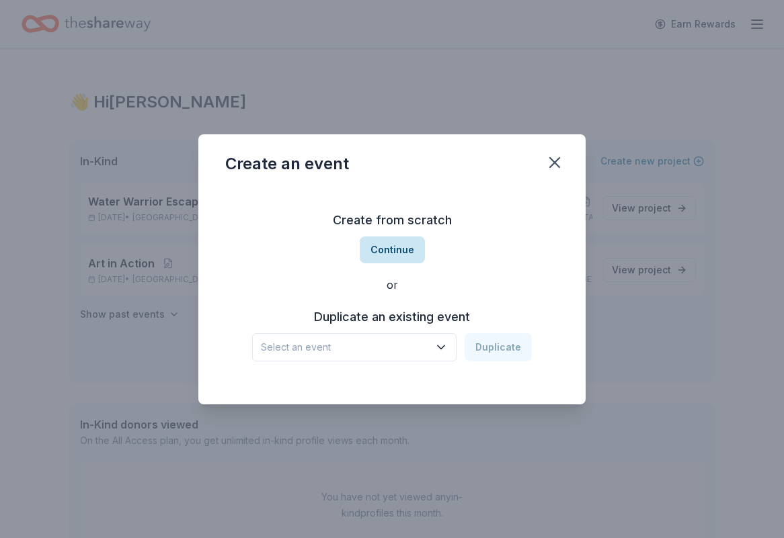
click at [395, 250] on button "Continue" at bounding box center [392, 250] width 65 height 27
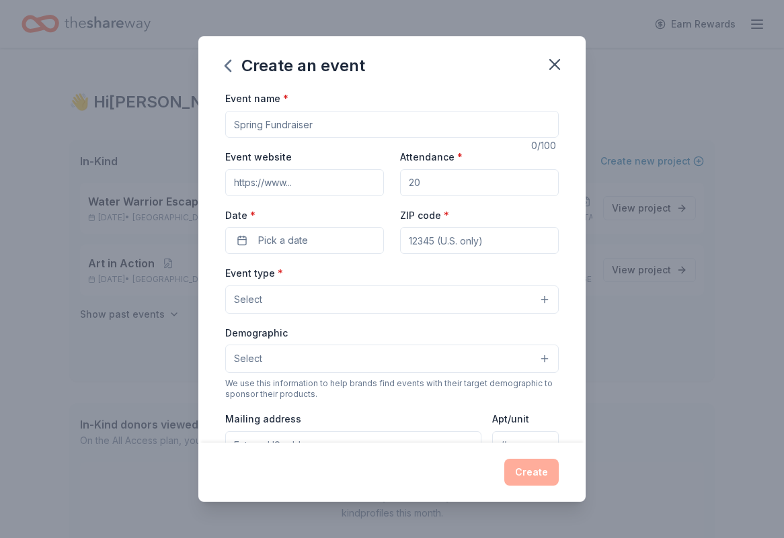
click at [341, 116] on input "Event name *" at bounding box center [391, 124] width 333 height 27
type input "Trash Tournament"
click at [338, 181] on input "Event website" at bounding box center [304, 182] width 159 height 27
paste input "[URL][DOMAIN_NAME]"
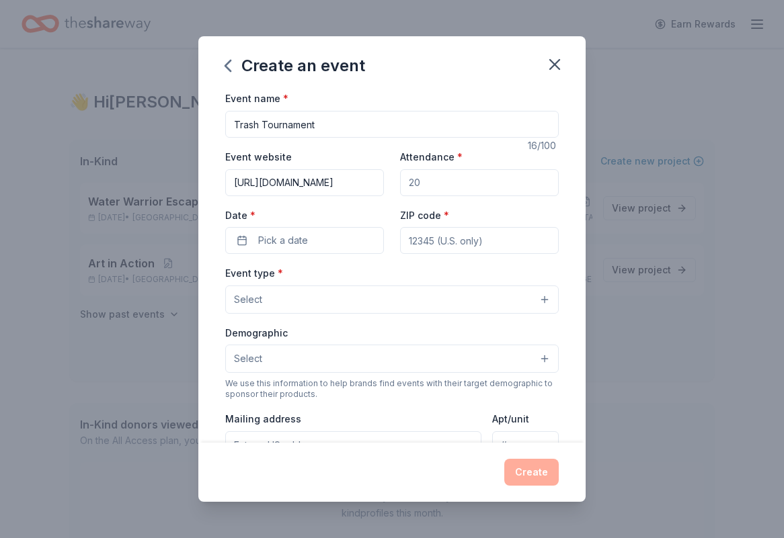
type input "[URL][DOMAIN_NAME]"
click at [431, 185] on input "Attendance *" at bounding box center [479, 182] width 159 height 27
type input "100"
click at [333, 236] on button "Pick a date" at bounding box center [304, 240] width 159 height 27
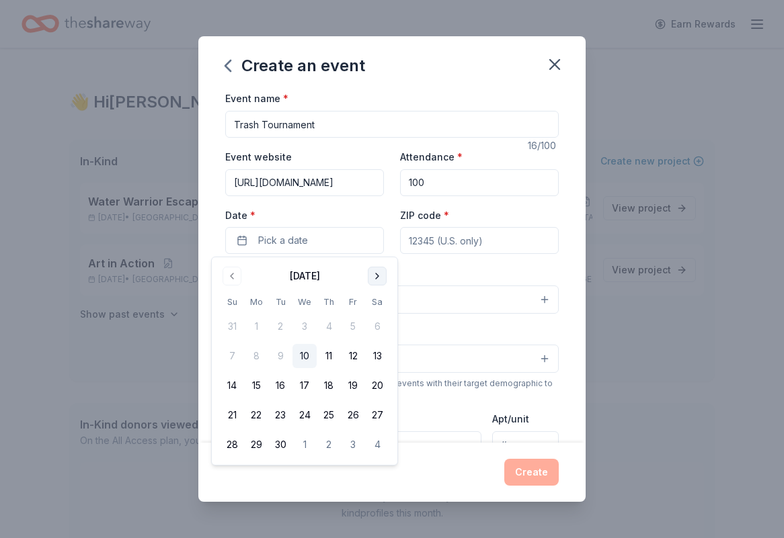
click at [379, 280] on button "Go to next month" at bounding box center [377, 276] width 19 height 19
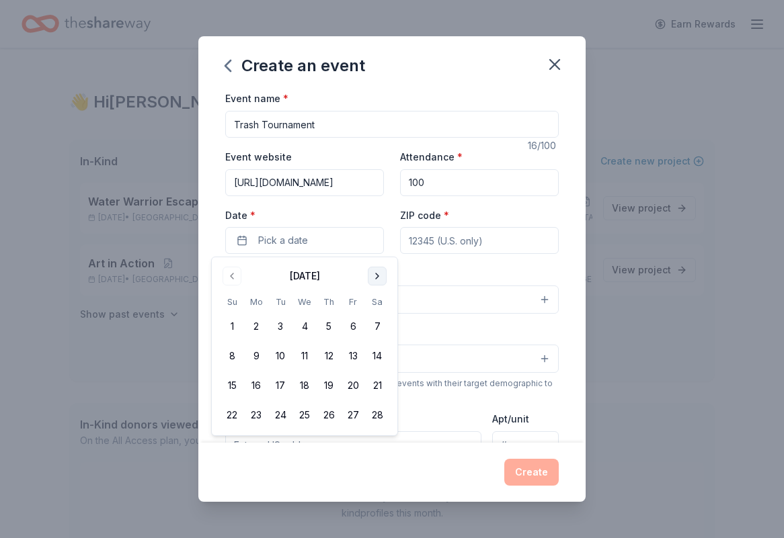
click at [379, 280] on button "Go to next month" at bounding box center [377, 276] width 19 height 19
click at [361, 323] on button "3" at bounding box center [353, 327] width 24 height 24
click at [305, 180] on input "[URL][DOMAIN_NAME]" at bounding box center [304, 182] width 159 height 27
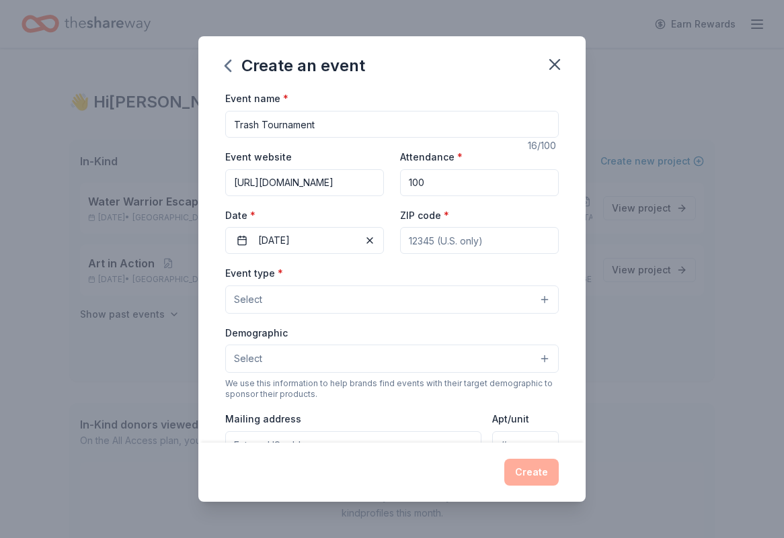
click at [305, 180] on input "[URL][DOMAIN_NAME]" at bounding box center [304, 182] width 159 height 27
paste input "tampabayoceanswee"
type input "[URL][DOMAIN_NAME]"
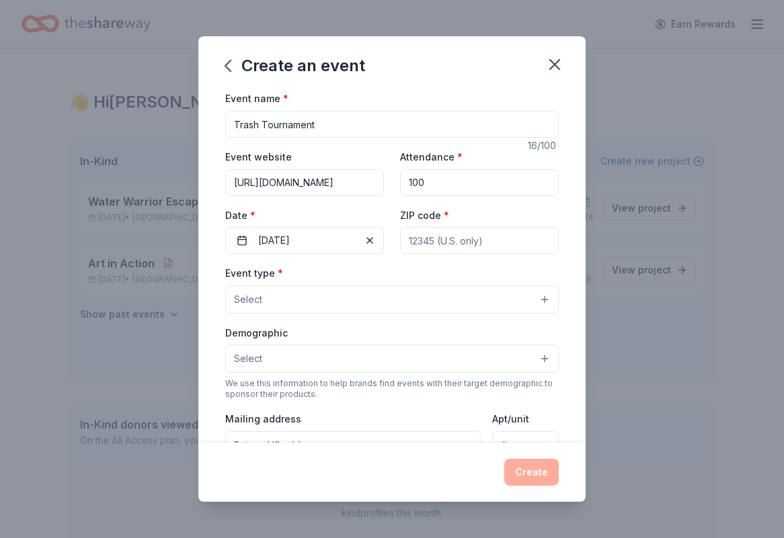
click at [458, 246] on input "ZIP code *" at bounding box center [479, 240] width 159 height 27
type input "33706"
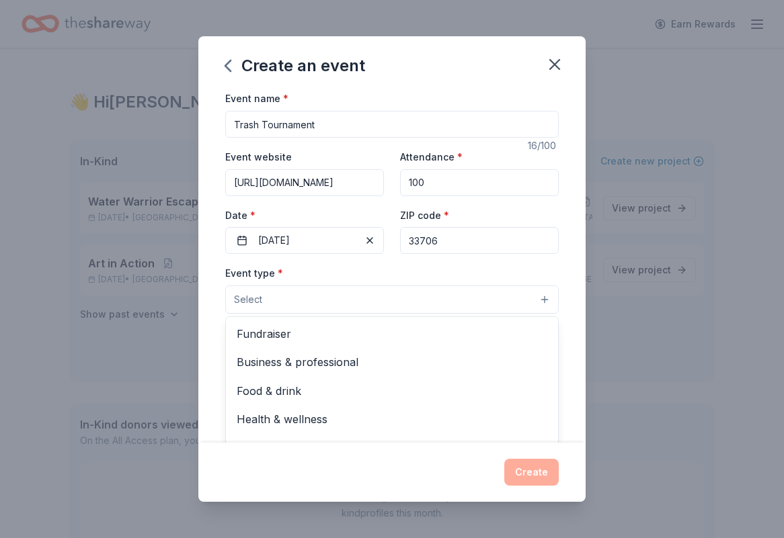
click at [434, 304] on button "Select" at bounding box center [391, 300] width 333 height 28
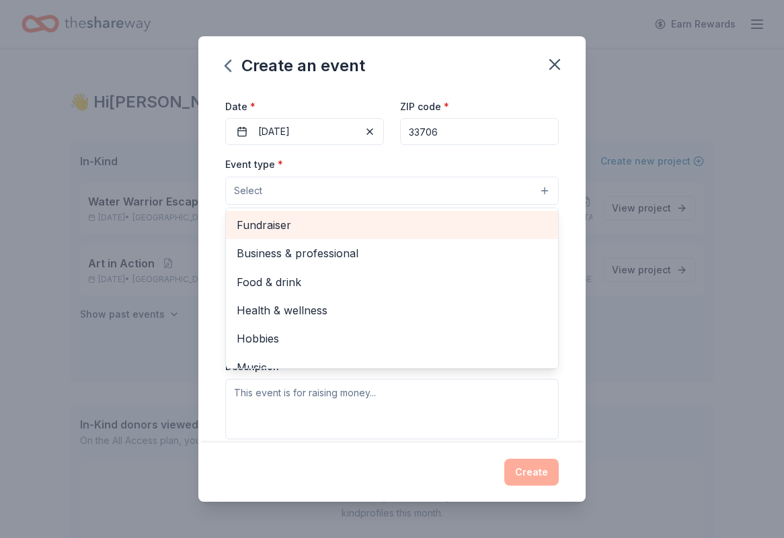
click at [327, 231] on span "Fundraiser" at bounding box center [392, 224] width 311 height 17
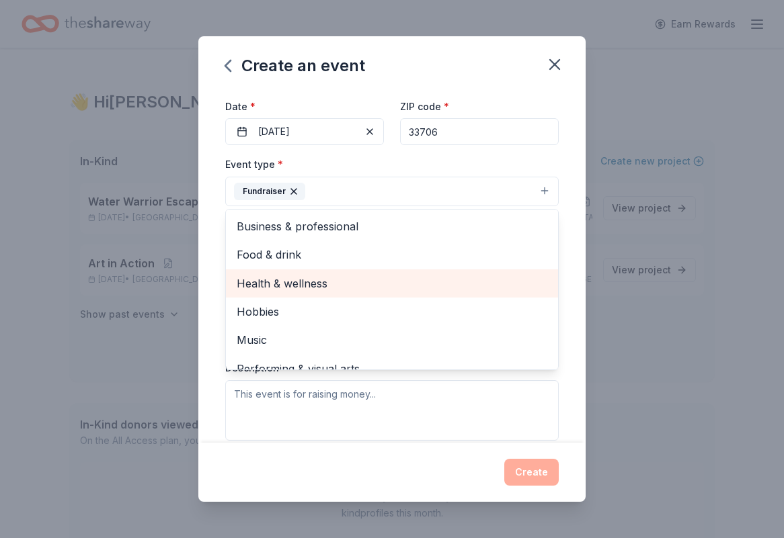
scroll to position [16, 0]
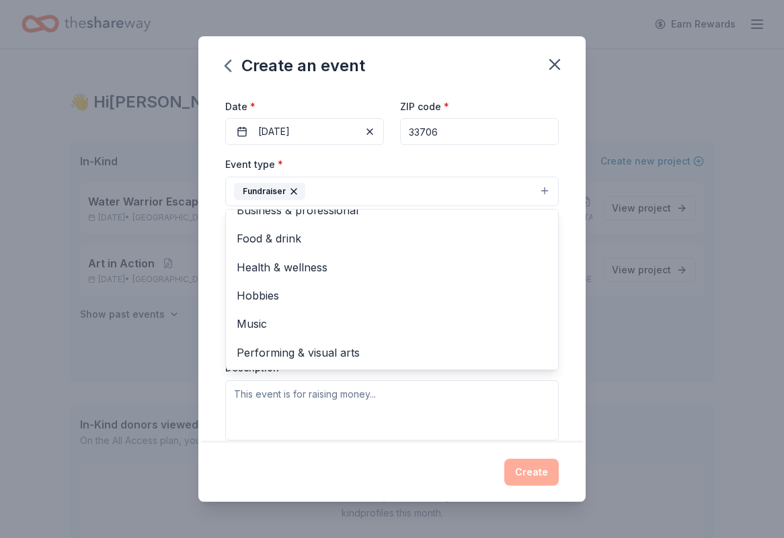
click at [319, 422] on div "Event type * Fundraiser Business & professional Food & drink Health & wellness …" at bounding box center [391, 298] width 333 height 284
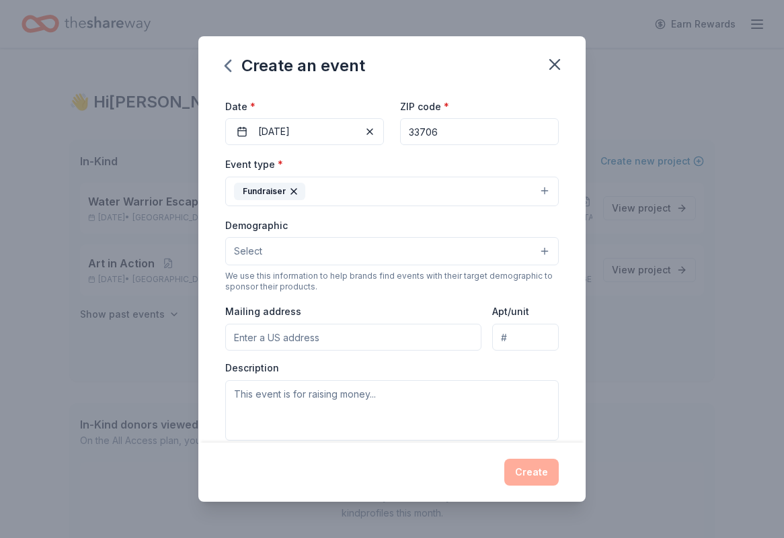
click at [337, 255] on button "Select" at bounding box center [391, 251] width 333 height 28
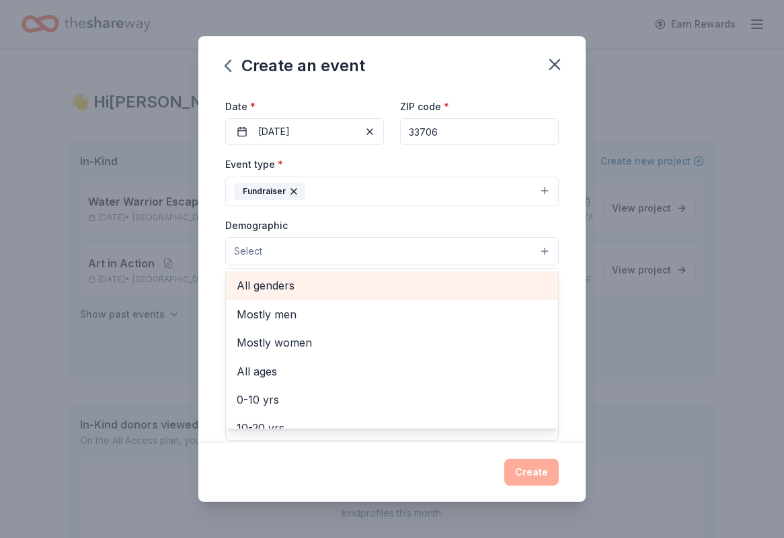
click at [306, 289] on span "All genders" at bounding box center [392, 285] width 311 height 17
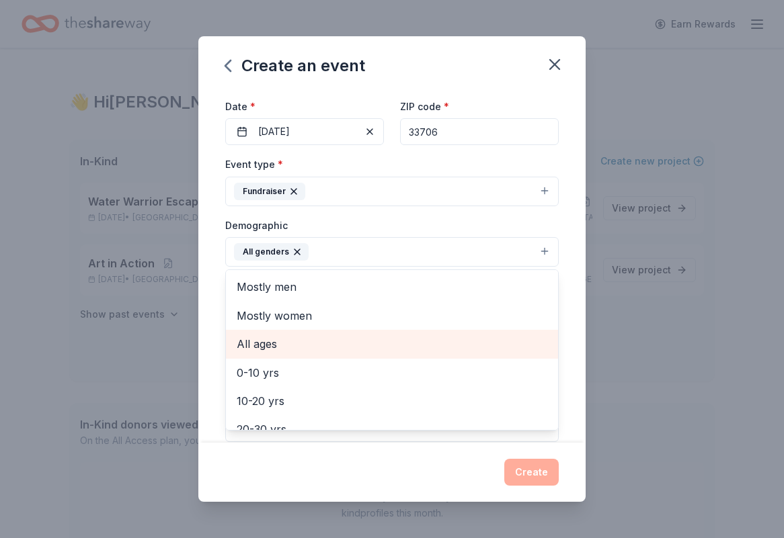
click at [294, 335] on div "All ages" at bounding box center [392, 344] width 332 height 28
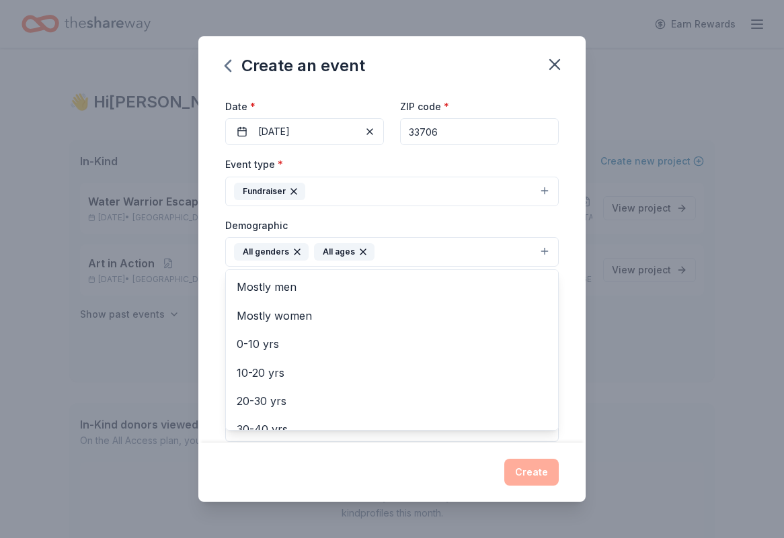
click at [220, 305] on div "Event name * Trash Tournament 16 /100 Event website [URL][DOMAIN_NAME] Attendan…" at bounding box center [391, 266] width 387 height 352
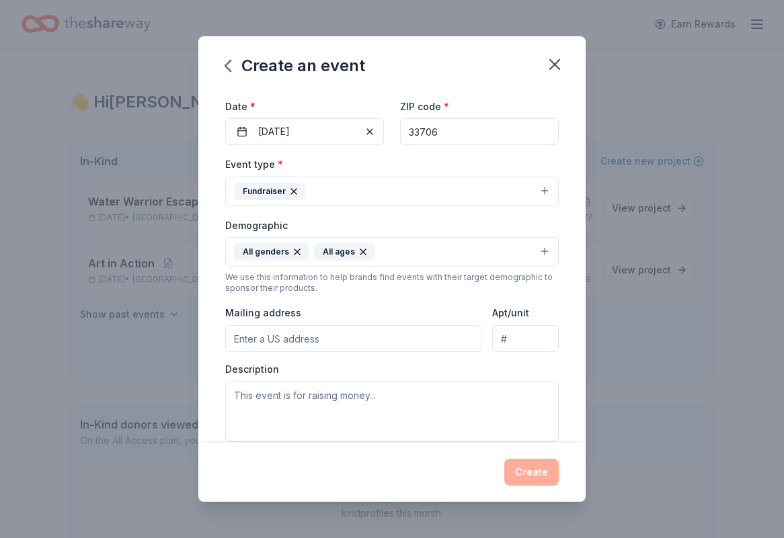
click at [307, 337] on input "Mailing address" at bounding box center [353, 338] width 256 height 27
paste input "[URL][DOMAIN_NAME]"
type input "[URL][DOMAIN_NAME]"
click at [332, 343] on input "[URL][DOMAIN_NAME]" at bounding box center [353, 338] width 256 height 27
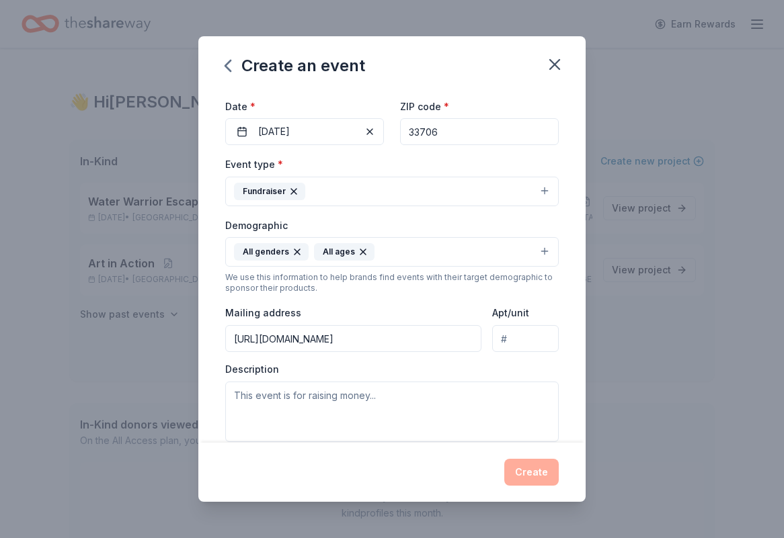
click at [332, 343] on input "[URL][DOMAIN_NAME]" at bounding box center [353, 338] width 256 height 27
click at [450, 133] on input "33706" at bounding box center [479, 131] width 159 height 27
type input "33701"
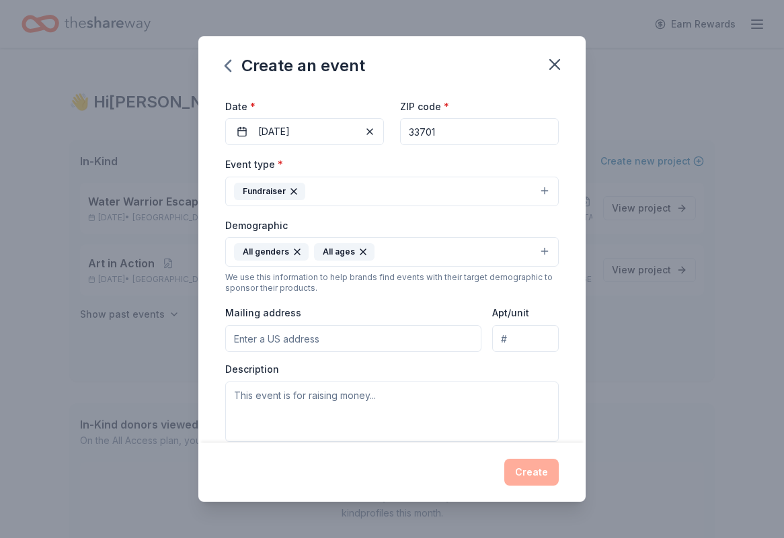
click at [357, 341] on input "Mailing address" at bounding box center [353, 338] width 256 height 27
paste input "[STREET_ADDRESS]"
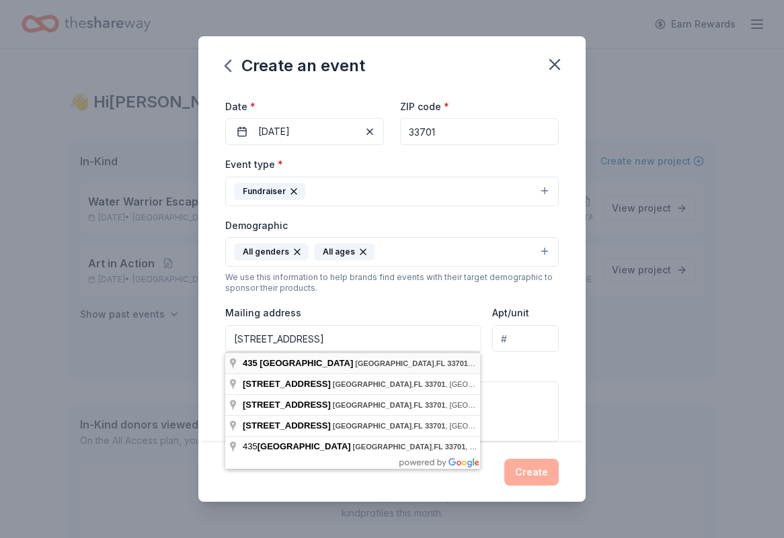
type input "[STREET_ADDRESS]"
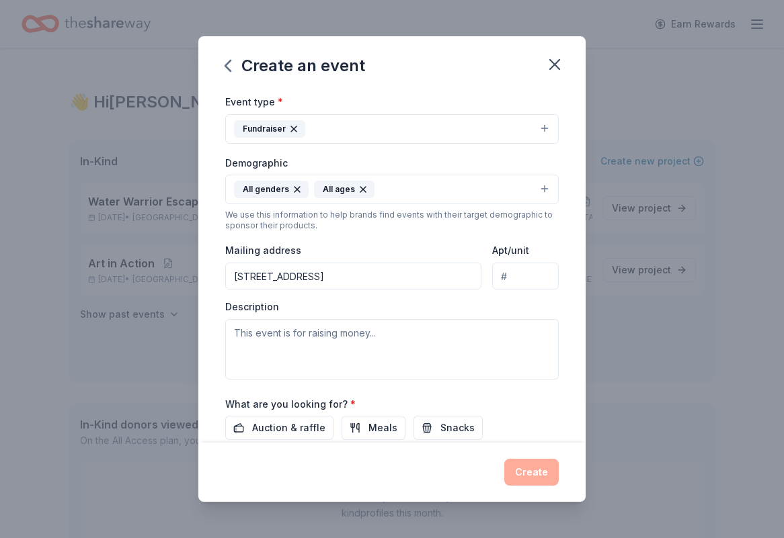
scroll to position [172, 0]
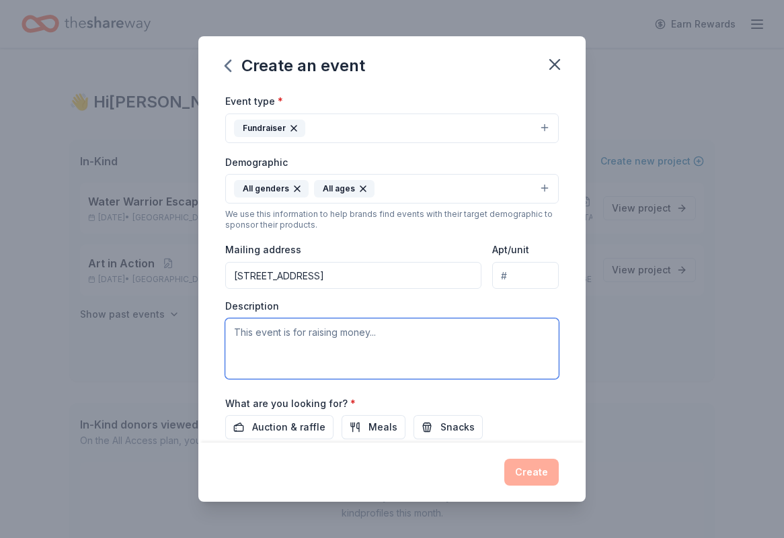
click at [339, 331] on textarea at bounding box center [391, 349] width 333 height 60
click at [342, 333] on textarea "This event is to push beginer and expert anglers" at bounding box center [391, 349] width 333 height 60
click at [346, 335] on textarea "This event is to push beginer and expert anglers" at bounding box center [391, 349] width 333 height 60
click at [349, 333] on textarea "This event is to push beginer and expert anglers" at bounding box center [391, 349] width 333 height 60
click at [456, 331] on textarea "This event is to push beginner and expert anglers" at bounding box center [391, 349] width 333 height 60
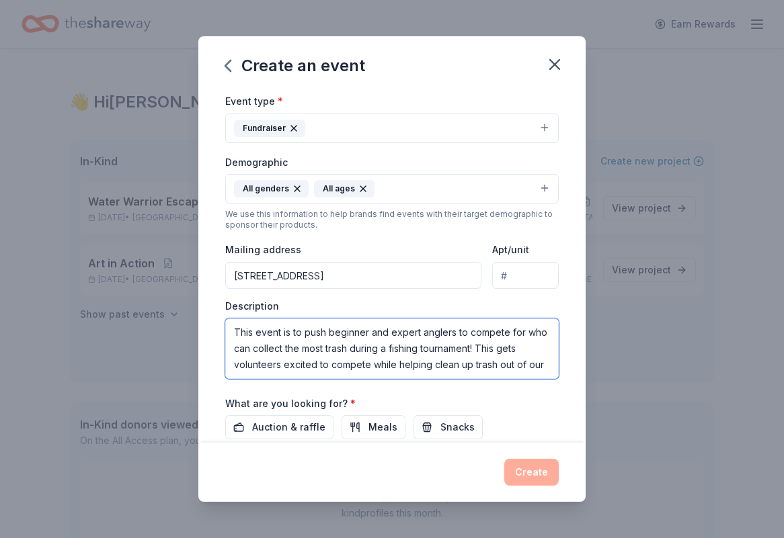
scroll to position [9, 0]
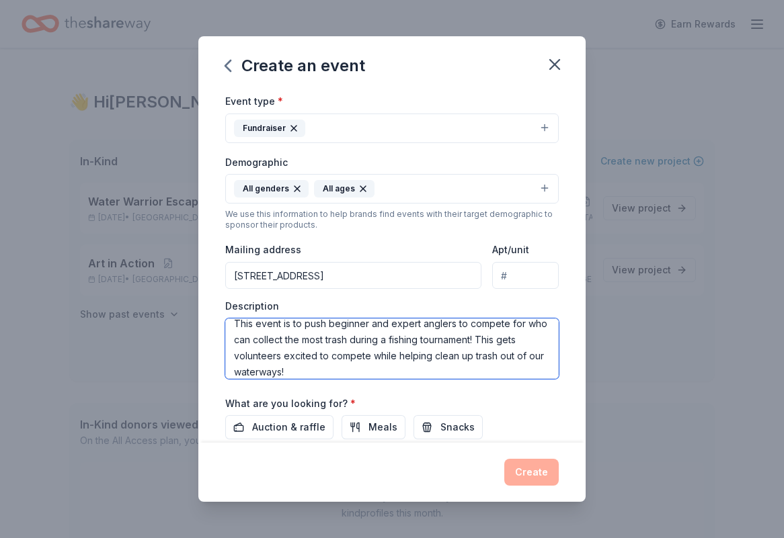
click at [307, 369] on textarea "This event is to push beginner and expert anglers to compete for who can collec…" at bounding box center [391, 349] width 333 height 60
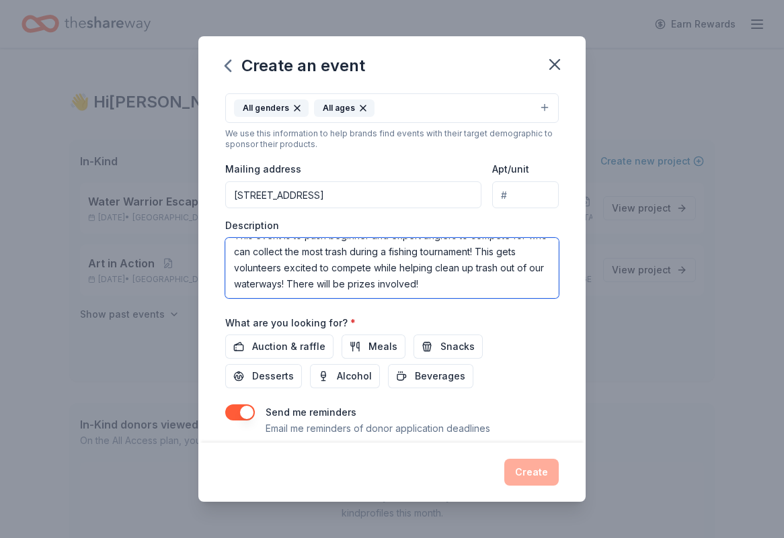
scroll to position [274, 0]
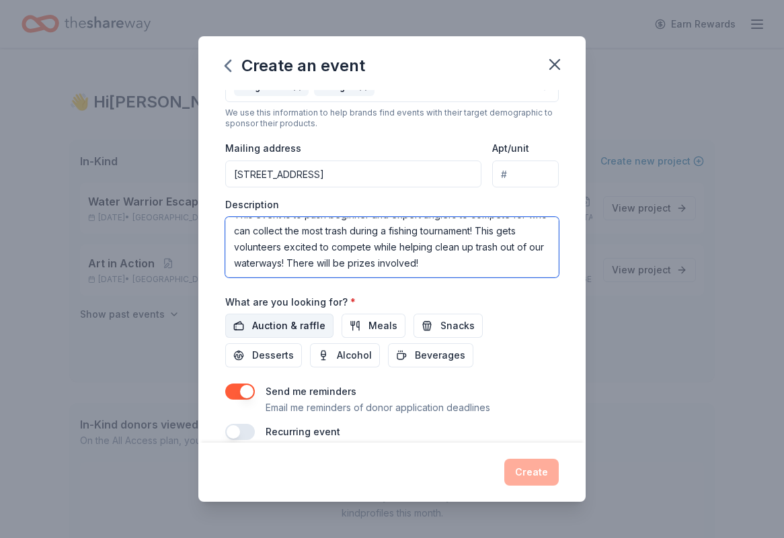
type textarea "This event is to push beginner and expert anglers to compete for who can collec…"
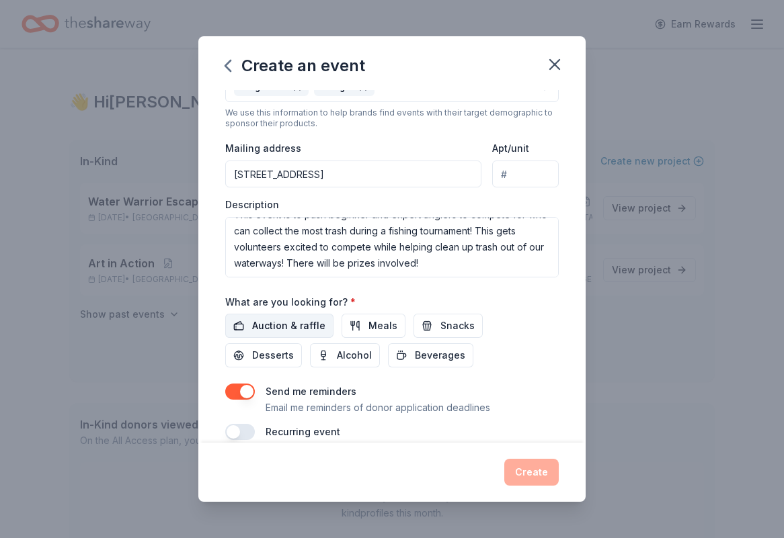
click at [292, 326] on span "Auction & raffle" at bounding box center [288, 326] width 73 height 16
click at [382, 327] on span "Meals" at bounding box center [382, 326] width 29 height 16
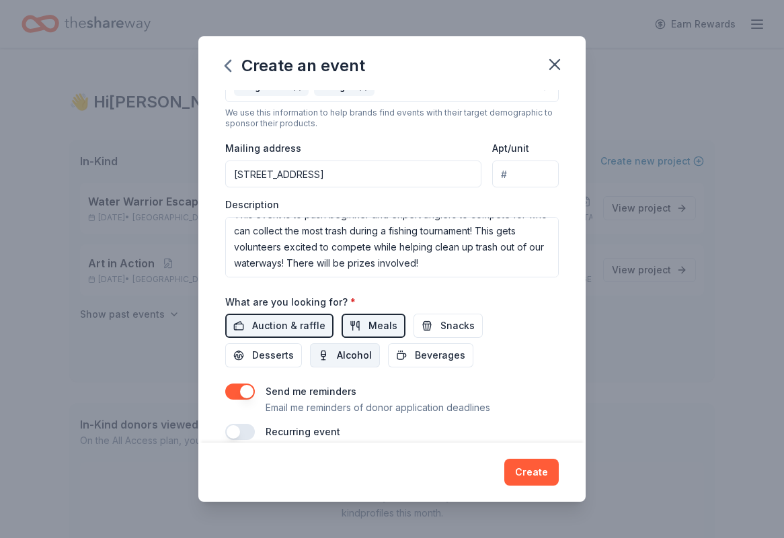
click at [337, 356] on span "Alcohol" at bounding box center [354, 356] width 35 height 16
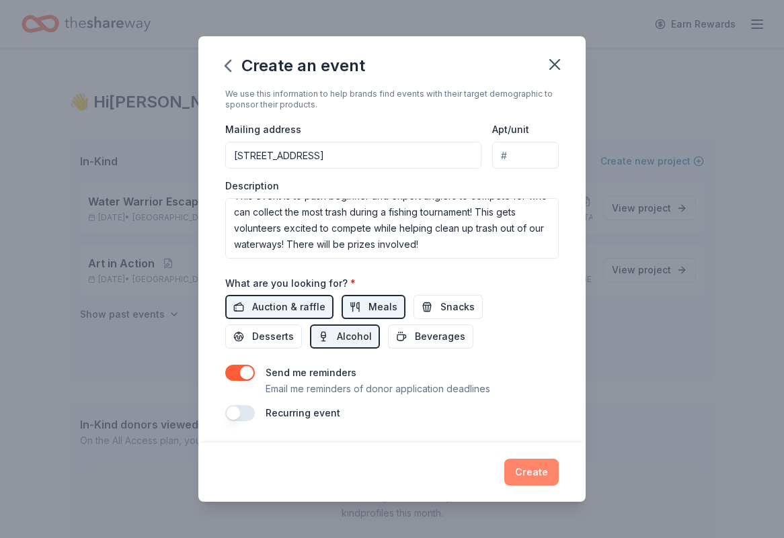
click at [538, 479] on button "Create" at bounding box center [531, 472] width 54 height 27
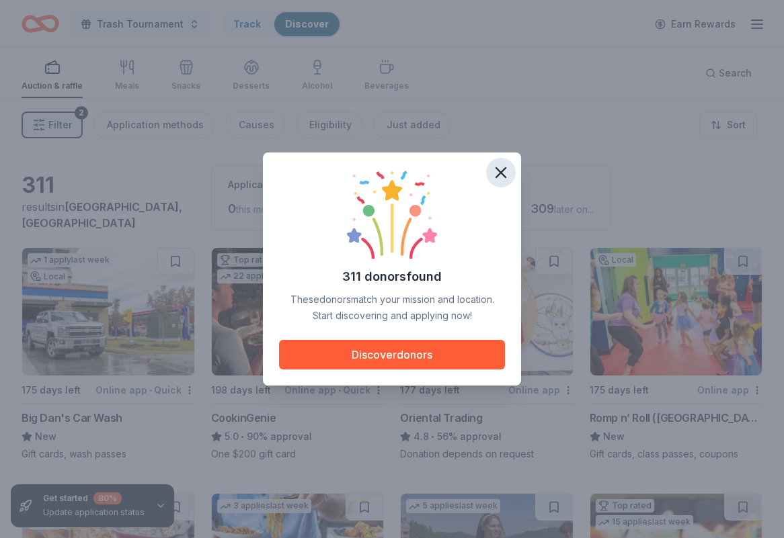
click at [501, 177] on icon "button" at bounding box center [500, 172] width 19 height 19
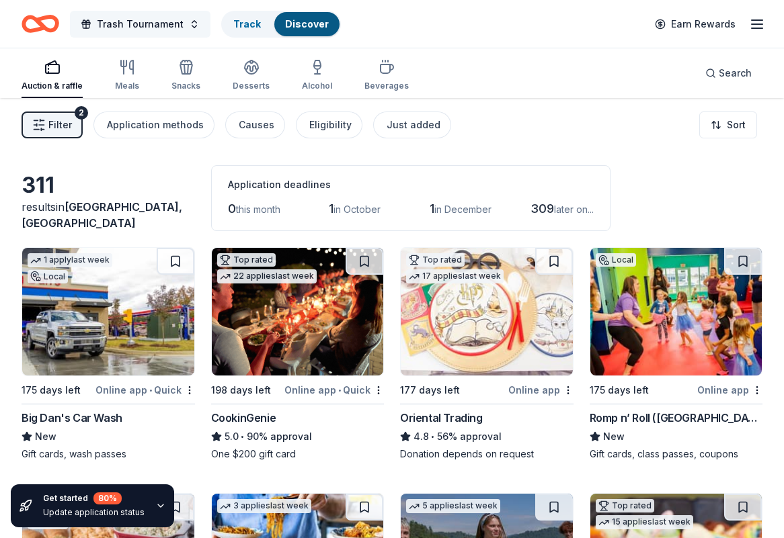
click at [193, 13] on button "Trash Tournament" at bounding box center [140, 24] width 140 height 27
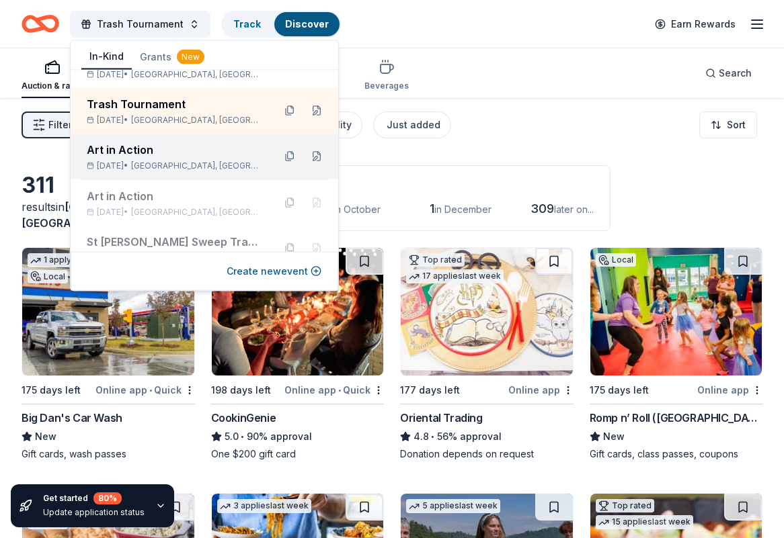
scroll to position [48, 0]
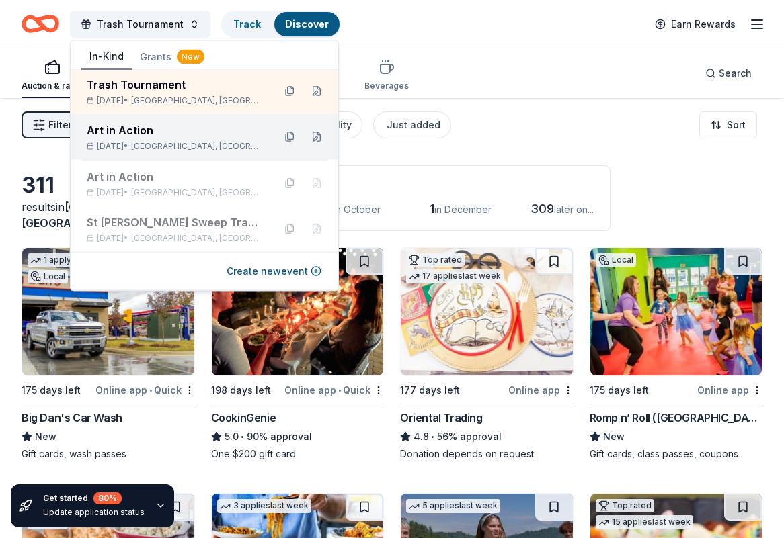
click at [157, 155] on div "Art in Action [DATE] • [GEOGRAPHIC_DATA], [GEOGRAPHIC_DATA]" at bounding box center [205, 137] width 268 height 46
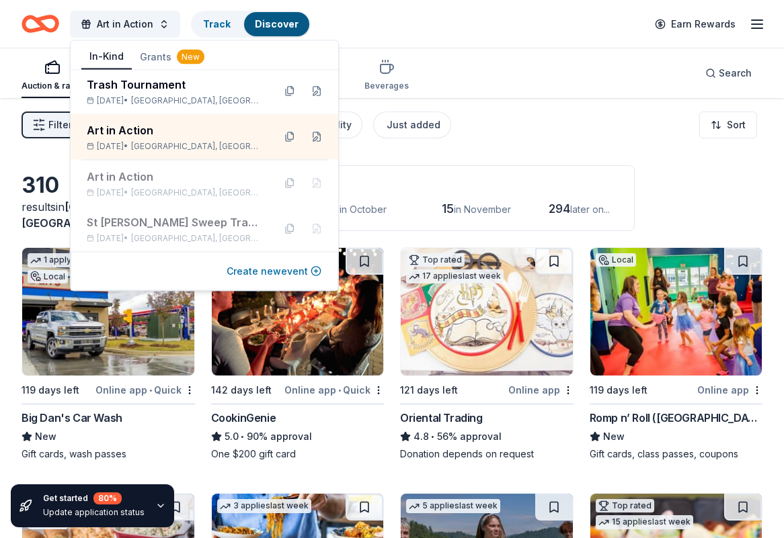
click at [268, 271] on button "Create new event" at bounding box center [274, 272] width 95 height 16
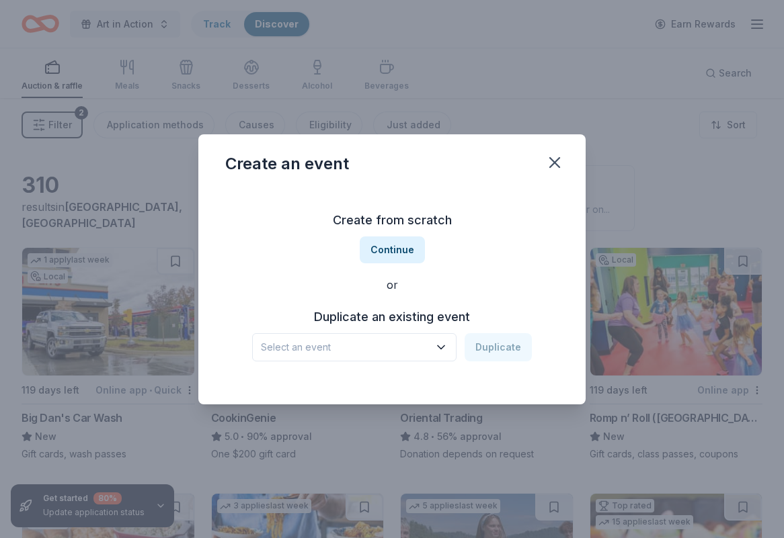
click at [394, 343] on span "Select an event" at bounding box center [345, 347] width 168 height 16
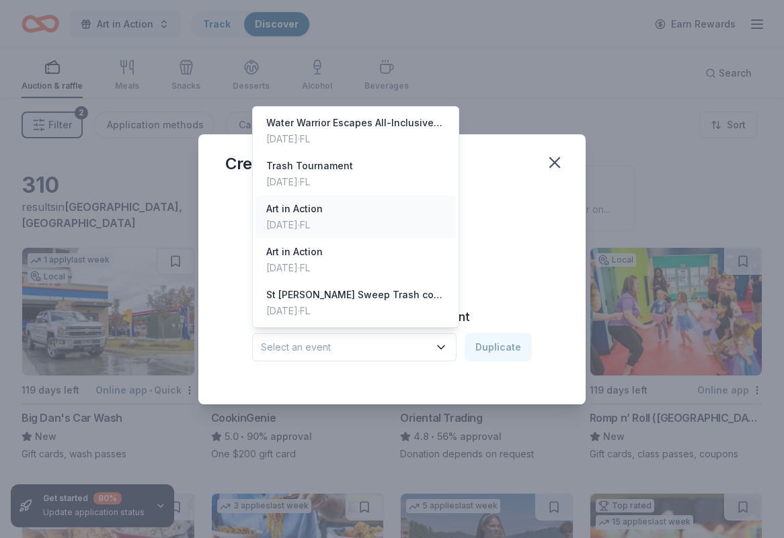
click at [323, 215] on div "Art in Action" at bounding box center [294, 209] width 56 height 16
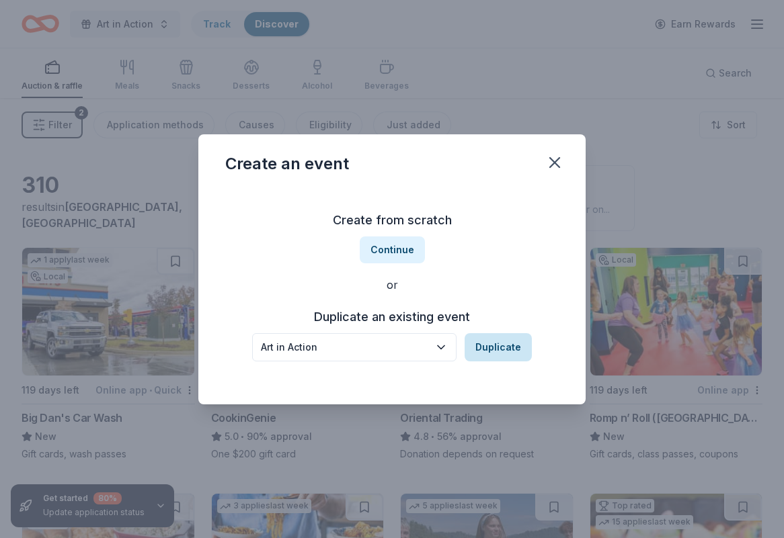
click at [497, 351] on button "Duplicate" at bounding box center [497, 347] width 67 height 28
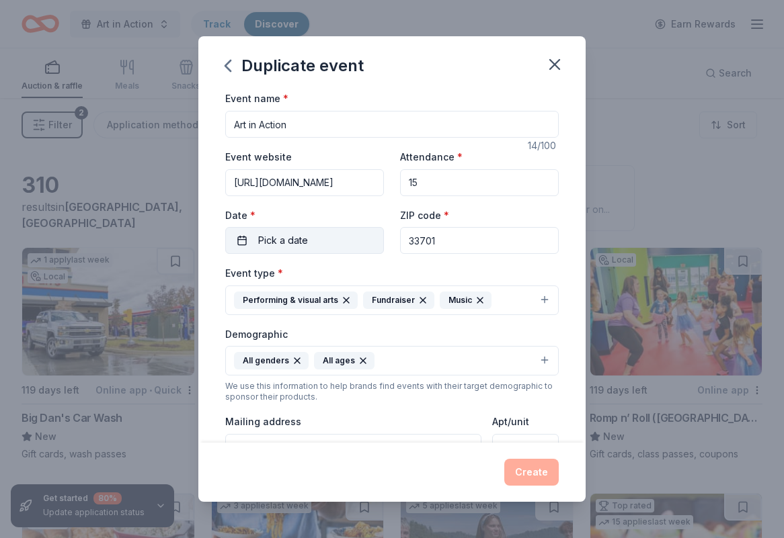
click at [344, 243] on button "Pick a date" at bounding box center [304, 240] width 159 height 27
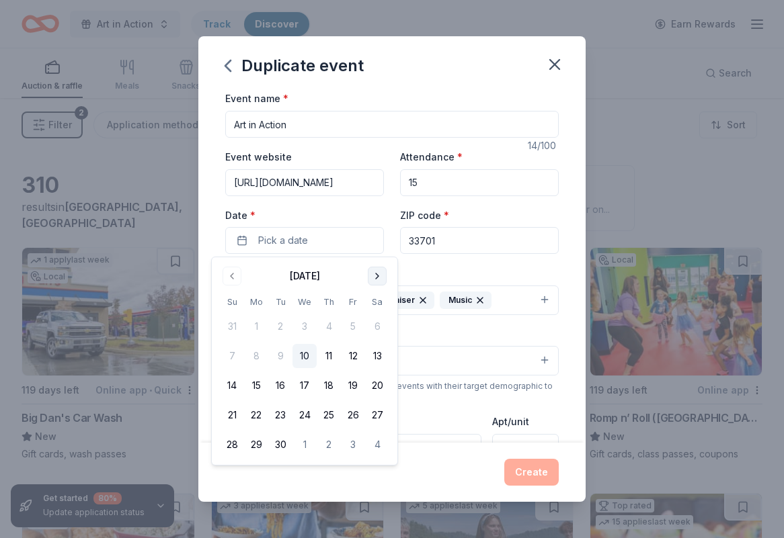
click at [376, 278] on button "Go to next month" at bounding box center [377, 276] width 19 height 19
click at [234, 272] on button "Go to previous month" at bounding box center [231, 276] width 19 height 19
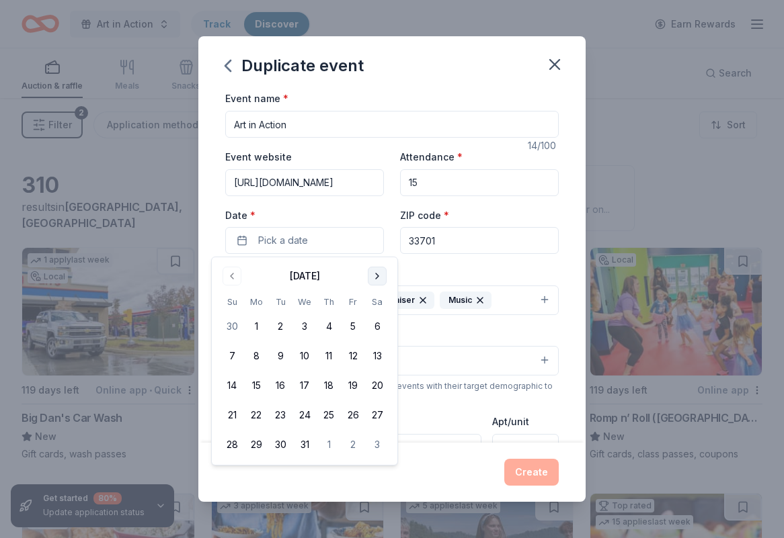
click at [380, 280] on button "Go to next month" at bounding box center [377, 276] width 19 height 19
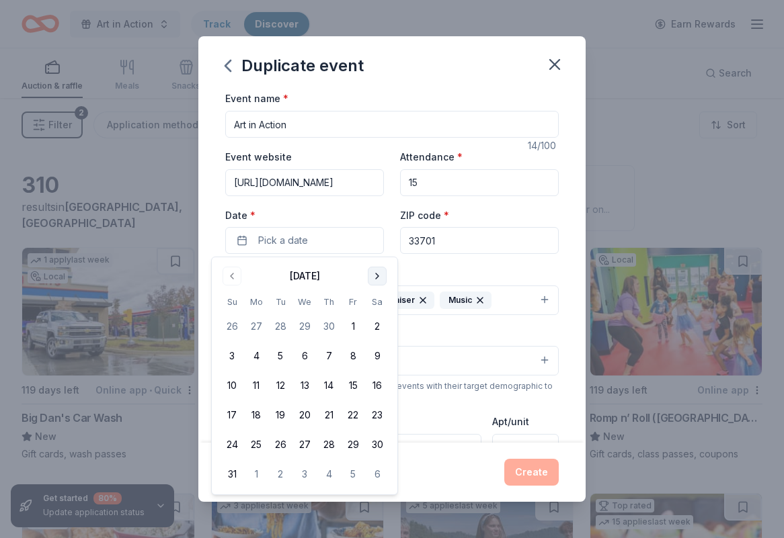
click at [380, 280] on button "Go to next month" at bounding box center [377, 276] width 19 height 19
click at [359, 352] on button "7" at bounding box center [353, 356] width 24 height 24
click at [452, 337] on div "Demographic All genders All ages" at bounding box center [391, 351] width 333 height 50
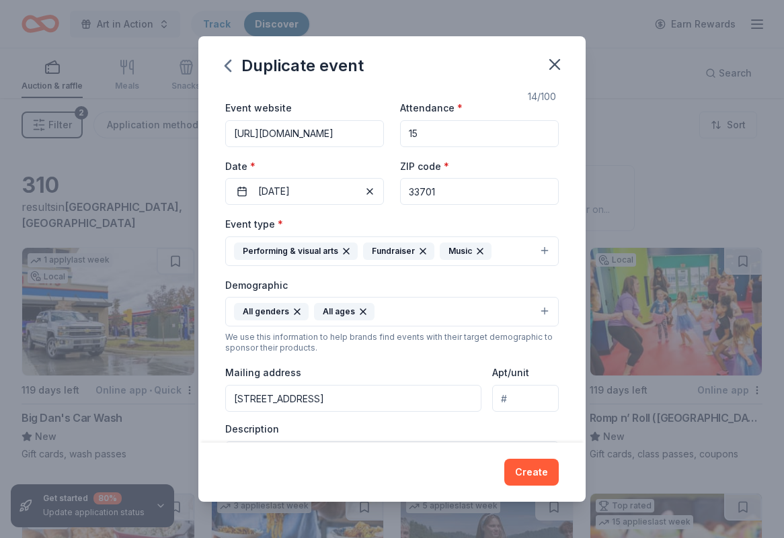
scroll to position [89, 0]
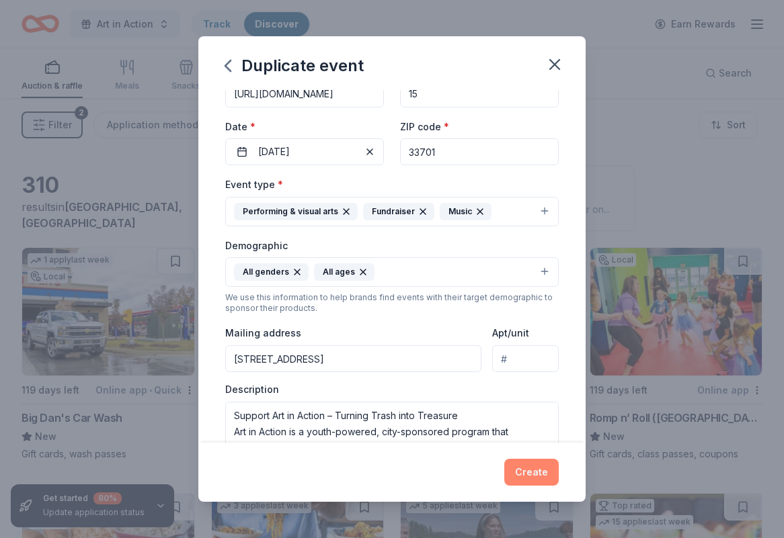
click at [538, 477] on button "Create" at bounding box center [531, 472] width 54 height 27
click at [515, 476] on div "Create" at bounding box center [391, 472] width 333 height 27
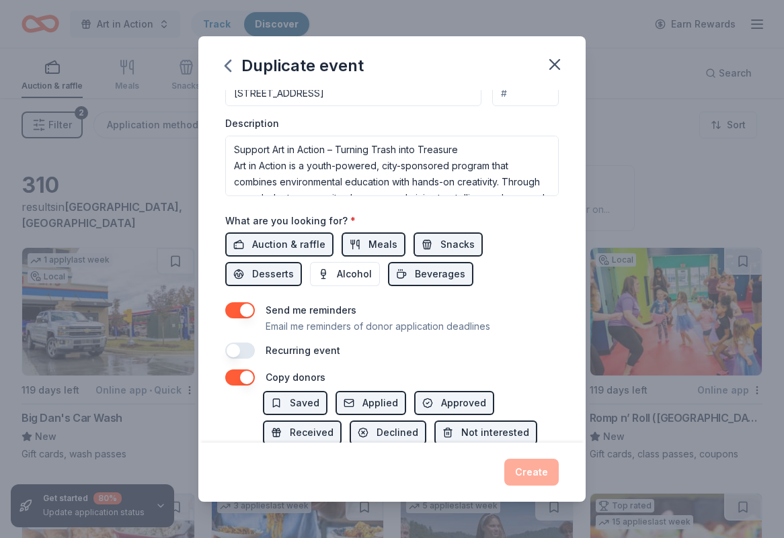
scroll to position [424, 0]
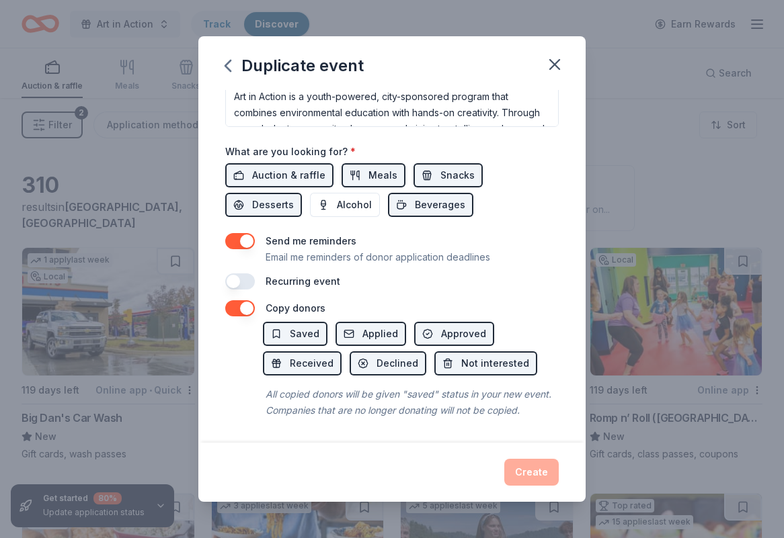
click at [240, 280] on button "button" at bounding box center [240, 282] width 30 height 16
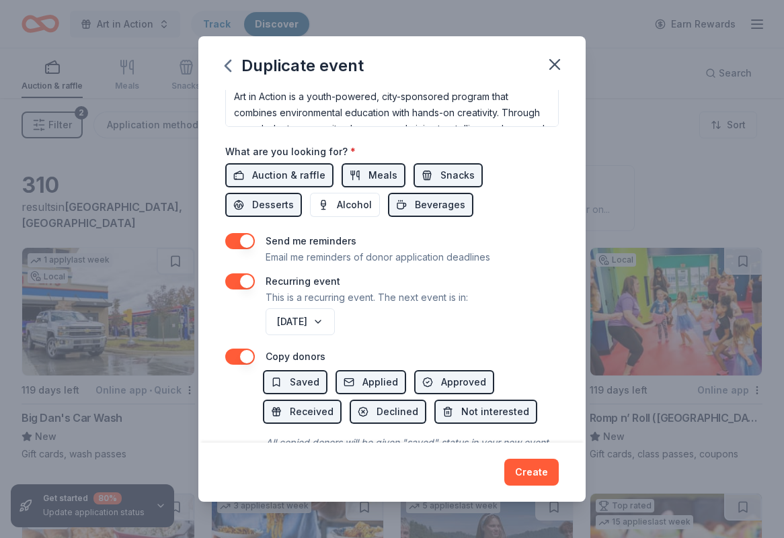
click at [240, 280] on button "button" at bounding box center [240, 282] width 30 height 16
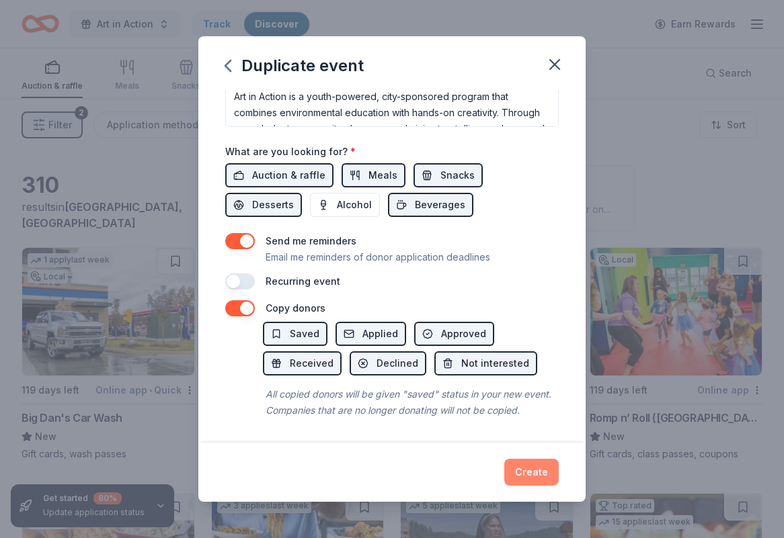
click at [534, 468] on button "Create" at bounding box center [531, 472] width 54 height 27
click at [553, 67] on icon "button" at bounding box center [554, 64] width 19 height 19
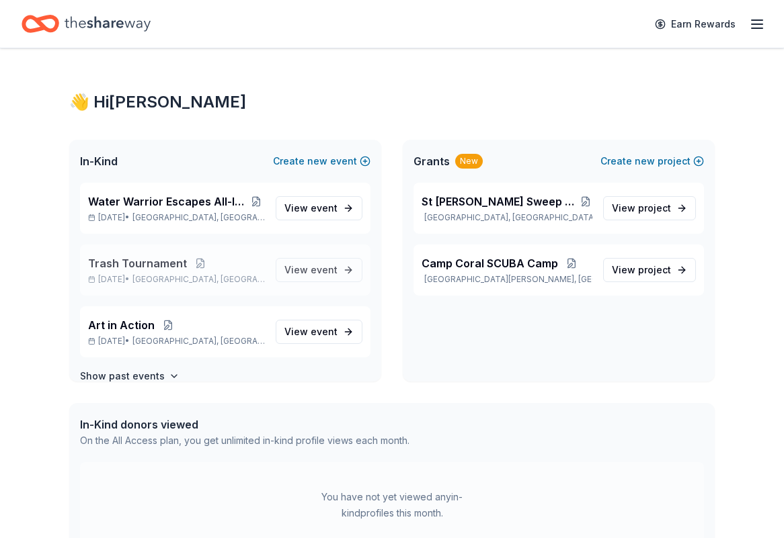
scroll to position [19, 0]
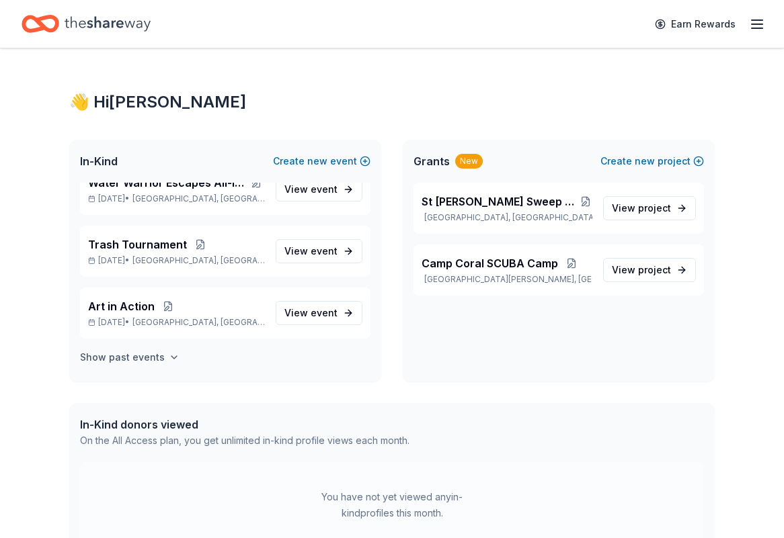
click at [157, 355] on h4 "Show past events" at bounding box center [122, 358] width 85 height 16
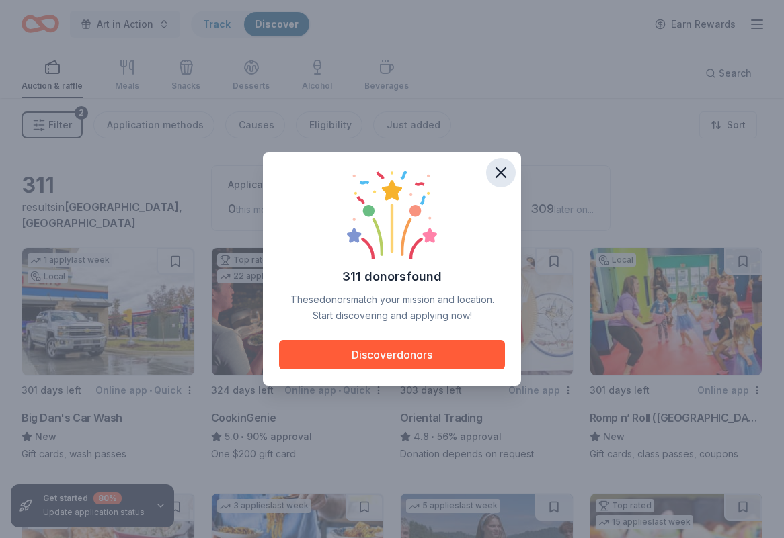
click at [501, 172] on icon "button" at bounding box center [500, 172] width 9 height 9
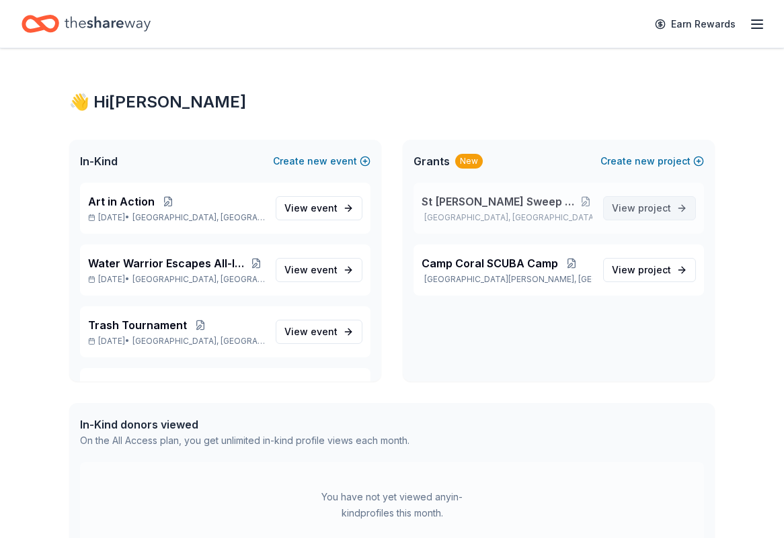
click at [622, 208] on span "View project" at bounding box center [641, 208] width 59 height 16
